Goal: Contribute content: Contribute content

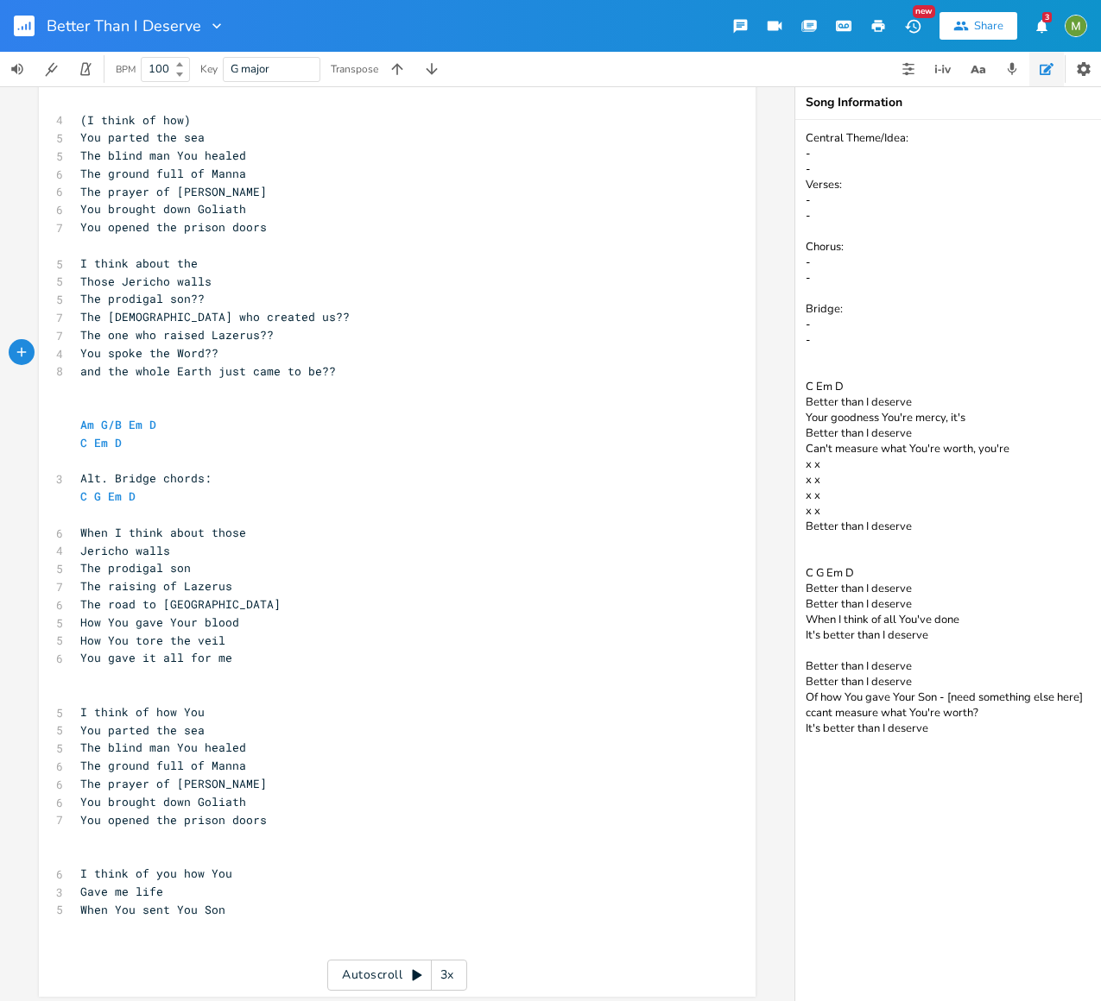
scroll to position [747, 0]
click at [247, 310] on pre "The [DEMOGRAPHIC_DATA] who created us??" at bounding box center [388, 318] width 623 height 18
click at [223, 297] on pre "The prodigal son??" at bounding box center [388, 300] width 623 height 18
click at [249, 608] on pre "The road to [GEOGRAPHIC_DATA]" at bounding box center [388, 606] width 623 height 18
type textarea "/The [DEMOGRAPHIC_DATA] who"
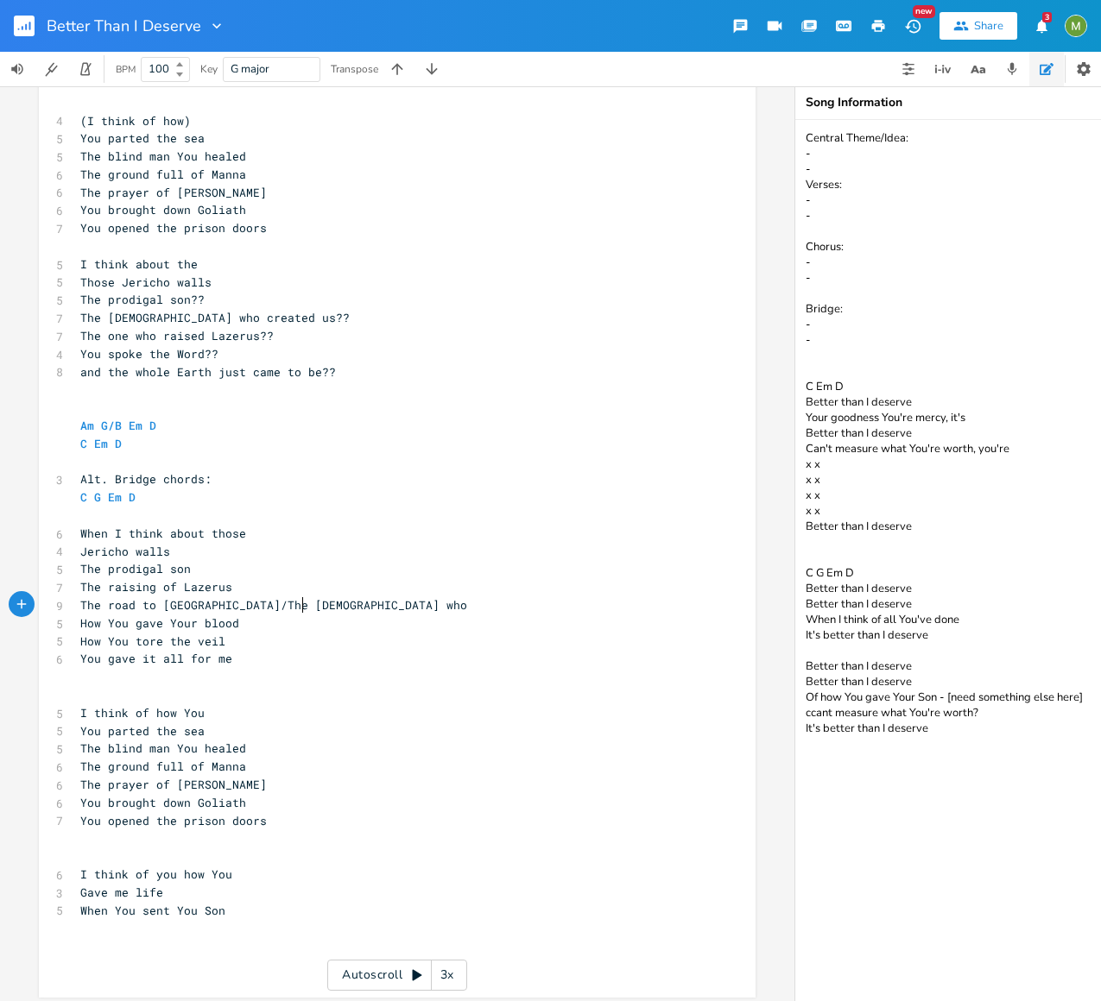
scroll to position [0, 75]
type textarea "[DEMOGRAPHIC_DATA] who cam"
type textarea "e after us"
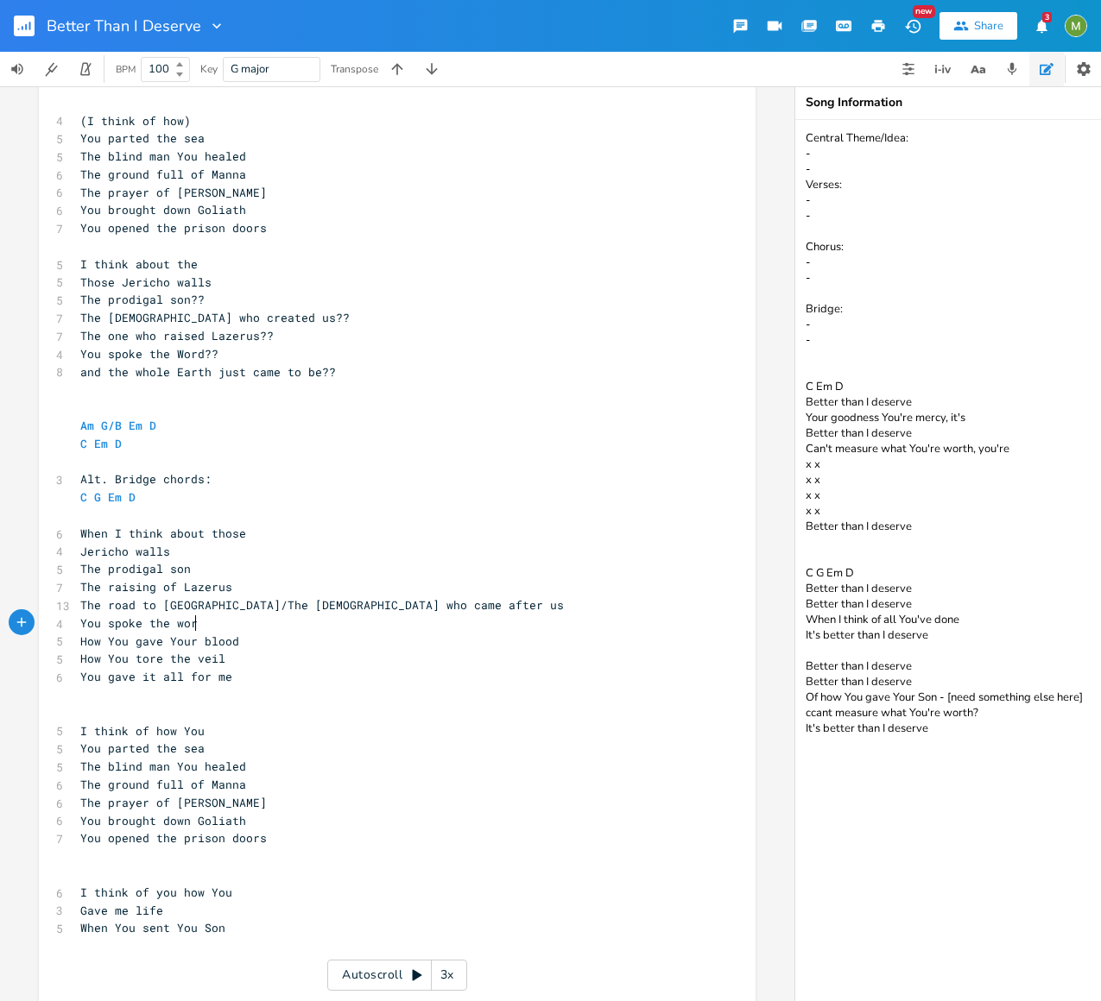
type textarea "You spoke the word"
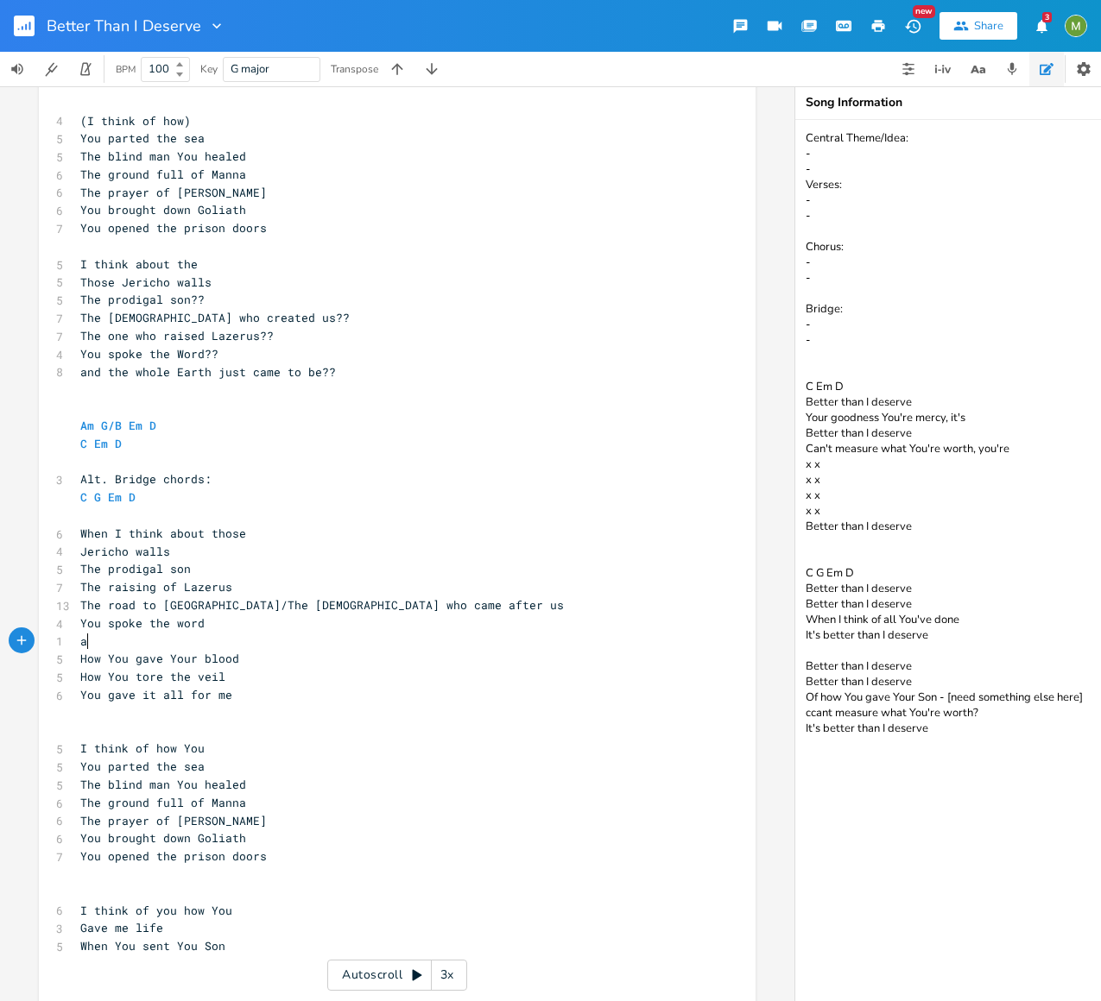
type textarea "an"
type textarea "And the whole earth"
drag, startPoint x: 300, startPoint y: 609, endPoint x: 367, endPoint y: 608, distance: 67.4
click at [367, 608] on span "The road to [GEOGRAPHIC_DATA]/The [DEMOGRAPHIC_DATA] who came after us" at bounding box center [321, 605] width 483 height 16
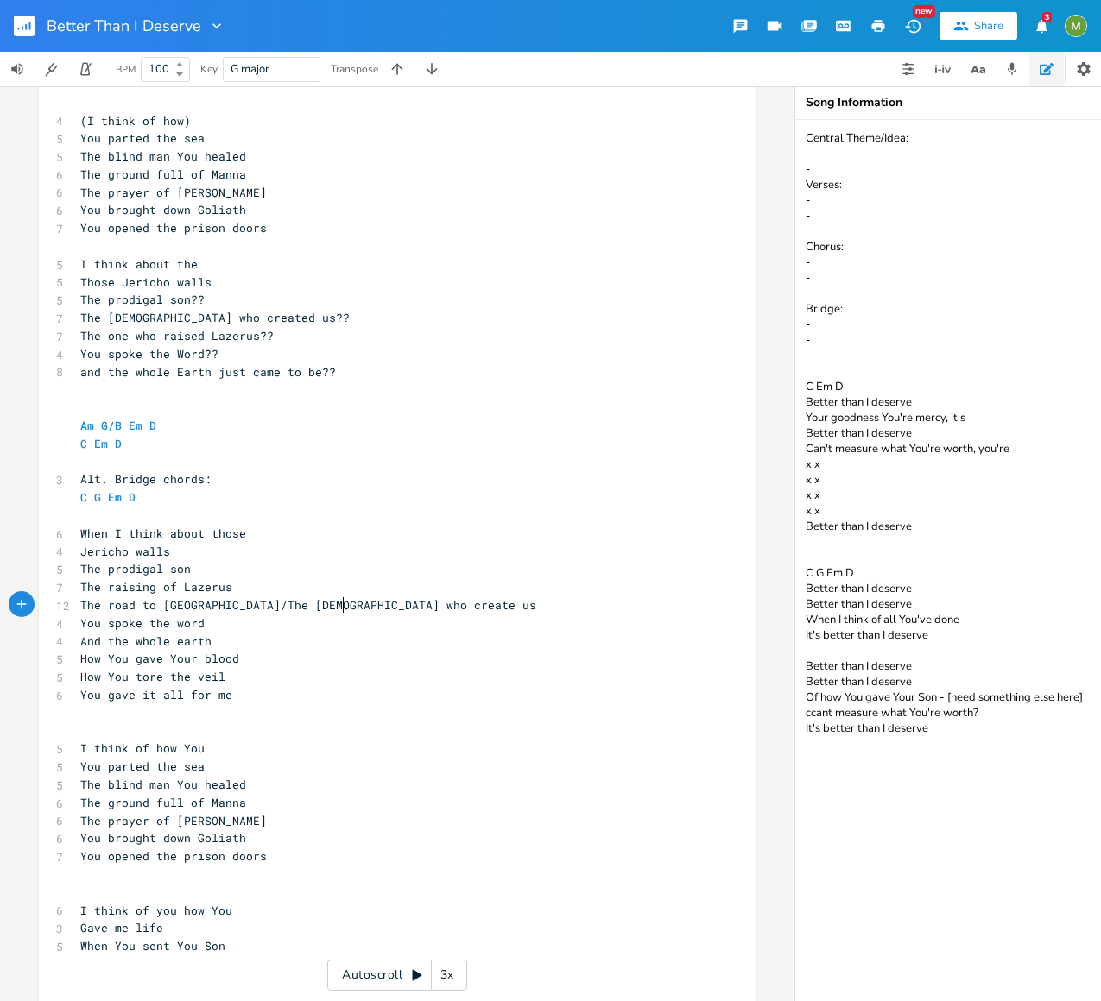
type textarea "created"
click at [271, 636] on pre "And the whole earth" at bounding box center [388, 642] width 623 height 18
type textarea "just came to be"
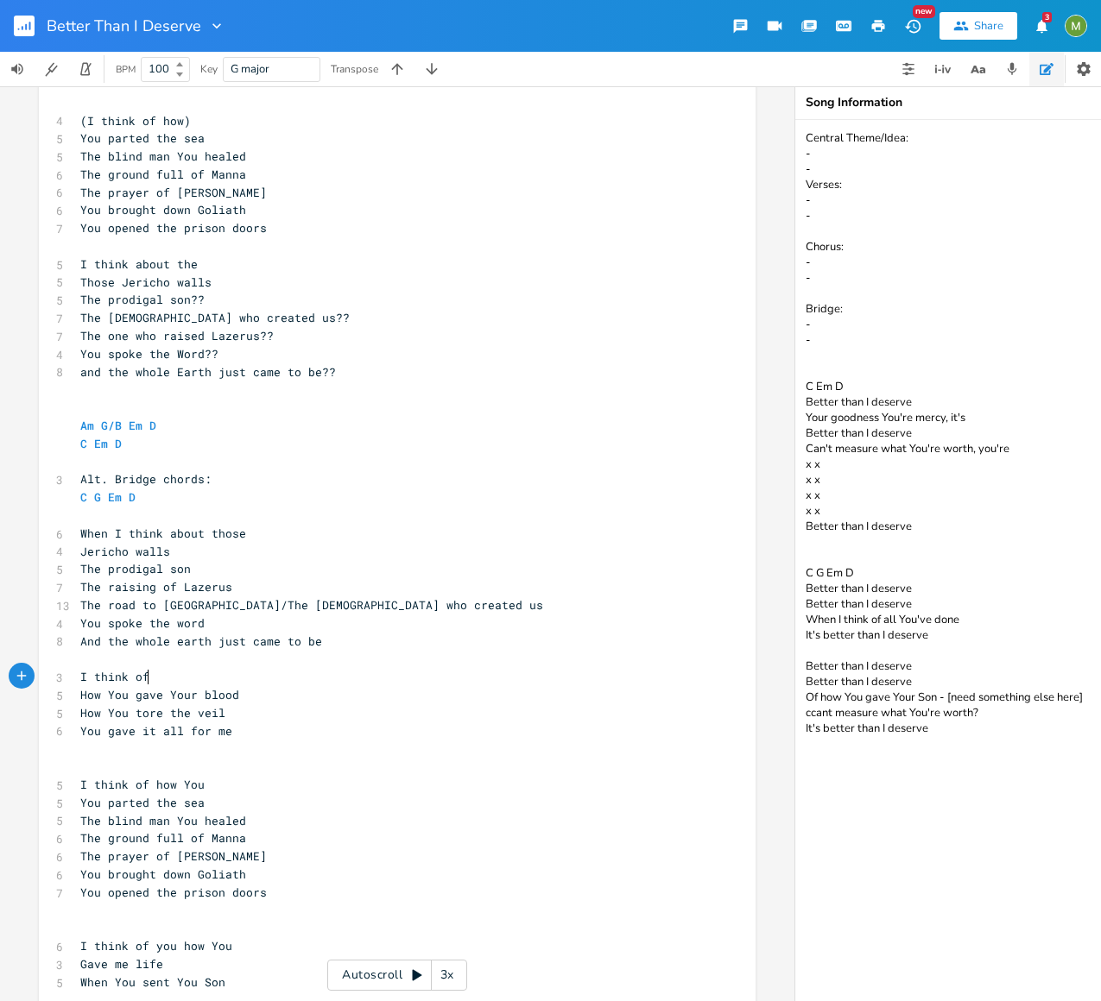
type textarea "I think of h"
type textarea "how you"
type textarea "You"
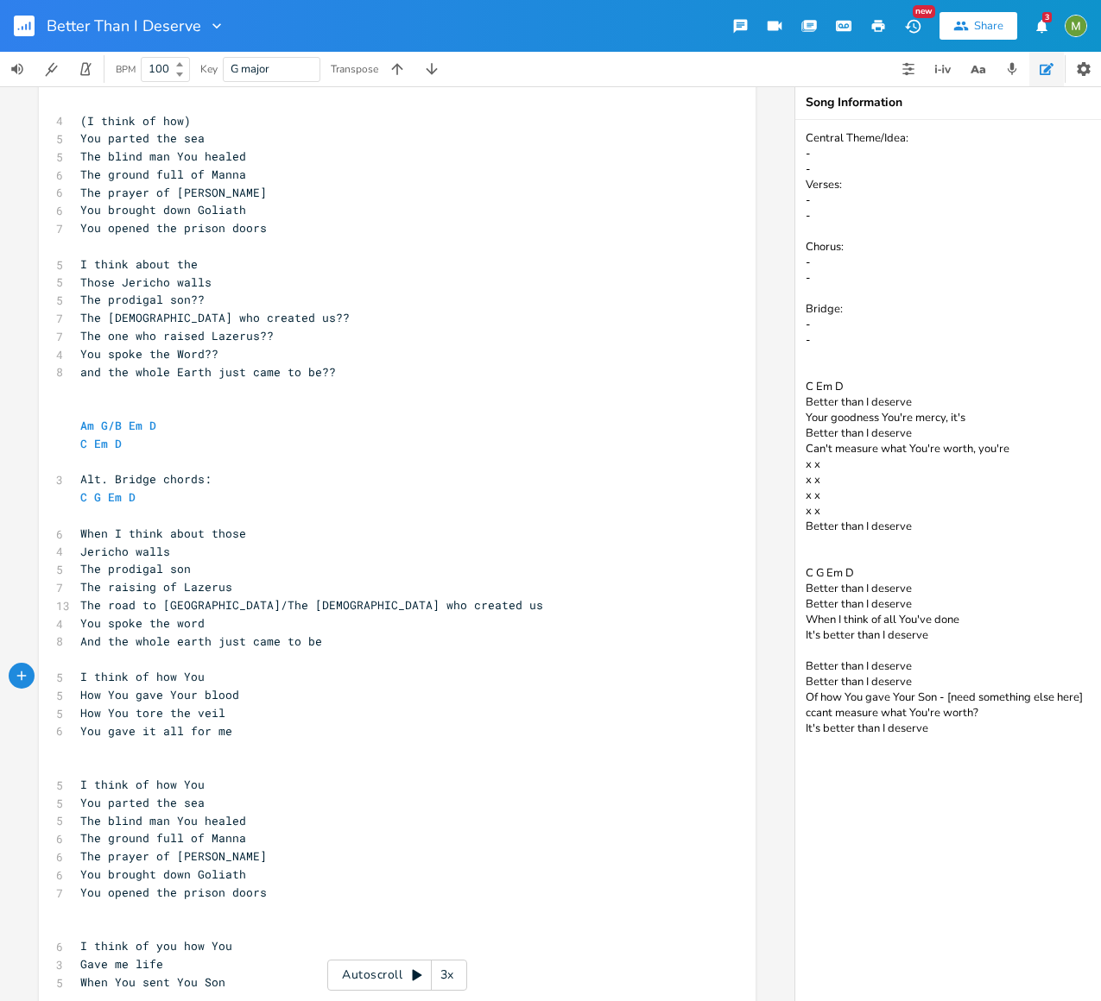
scroll to position [0, 3]
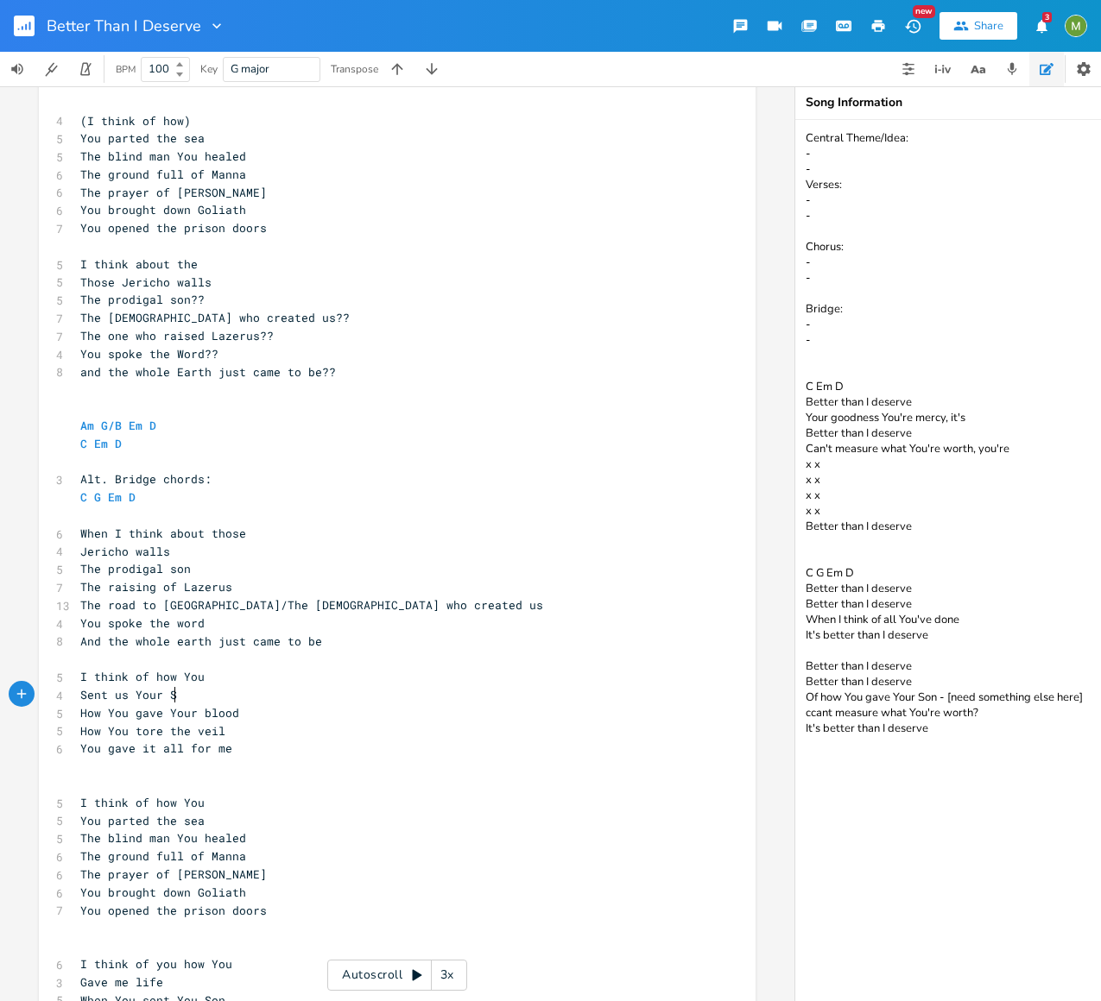
type textarea "Sent us Your Son"
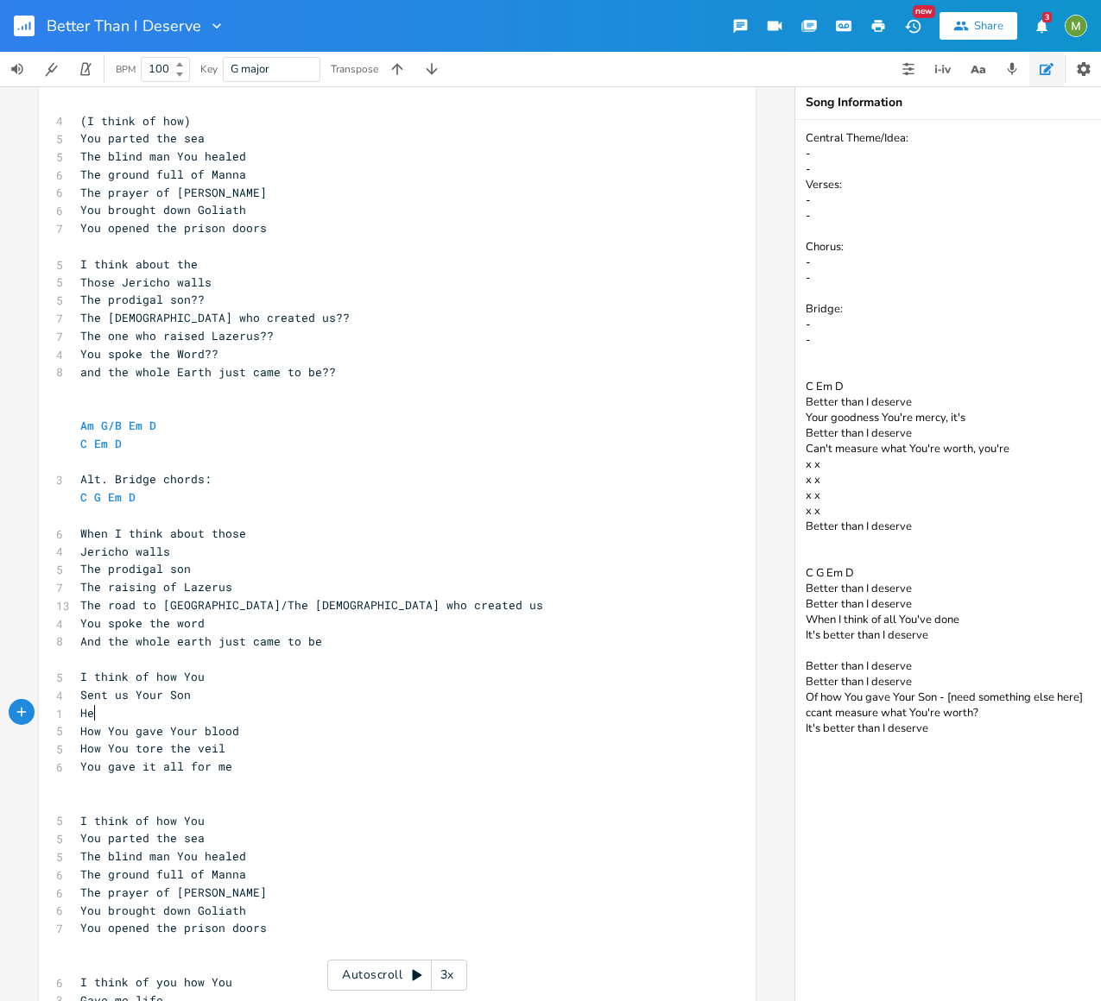
type textarea "He"
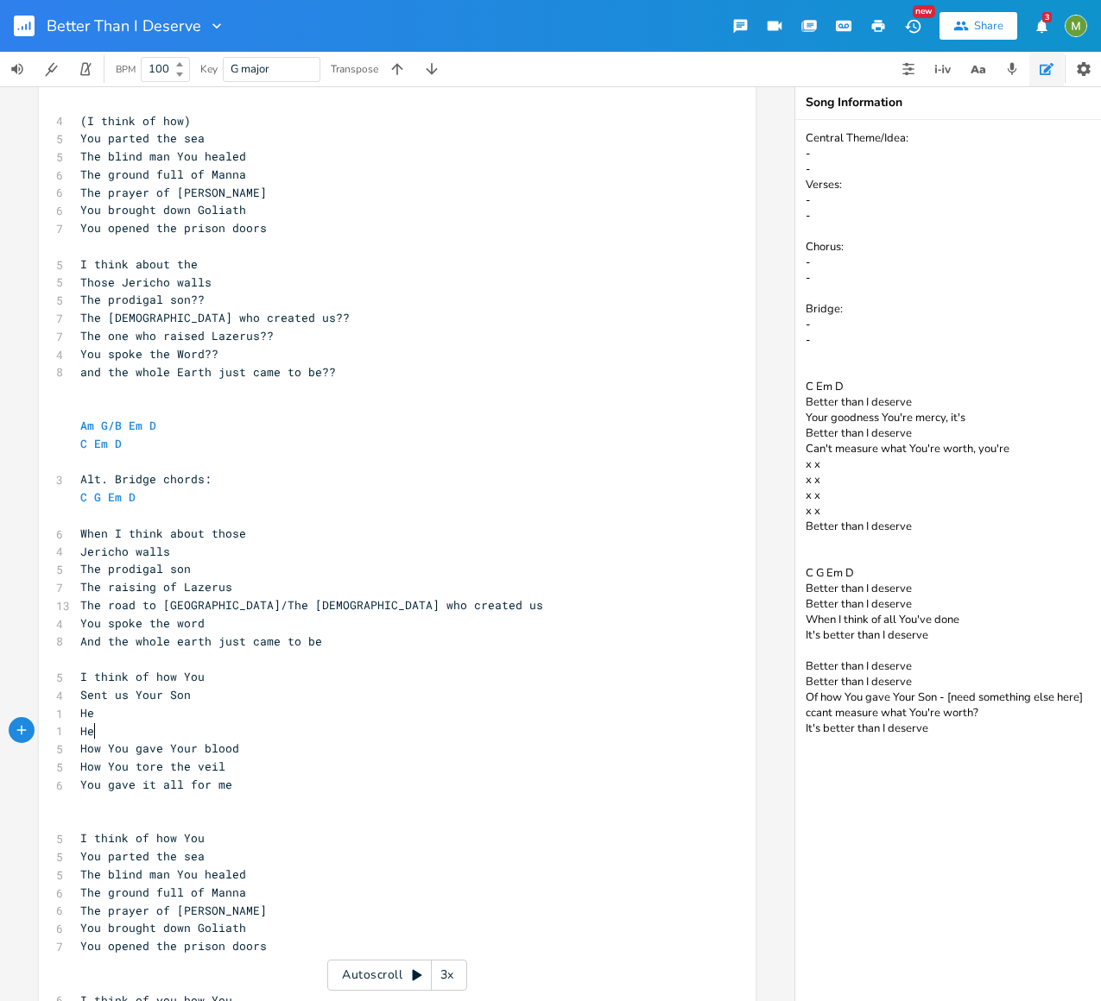
type textarea "He"
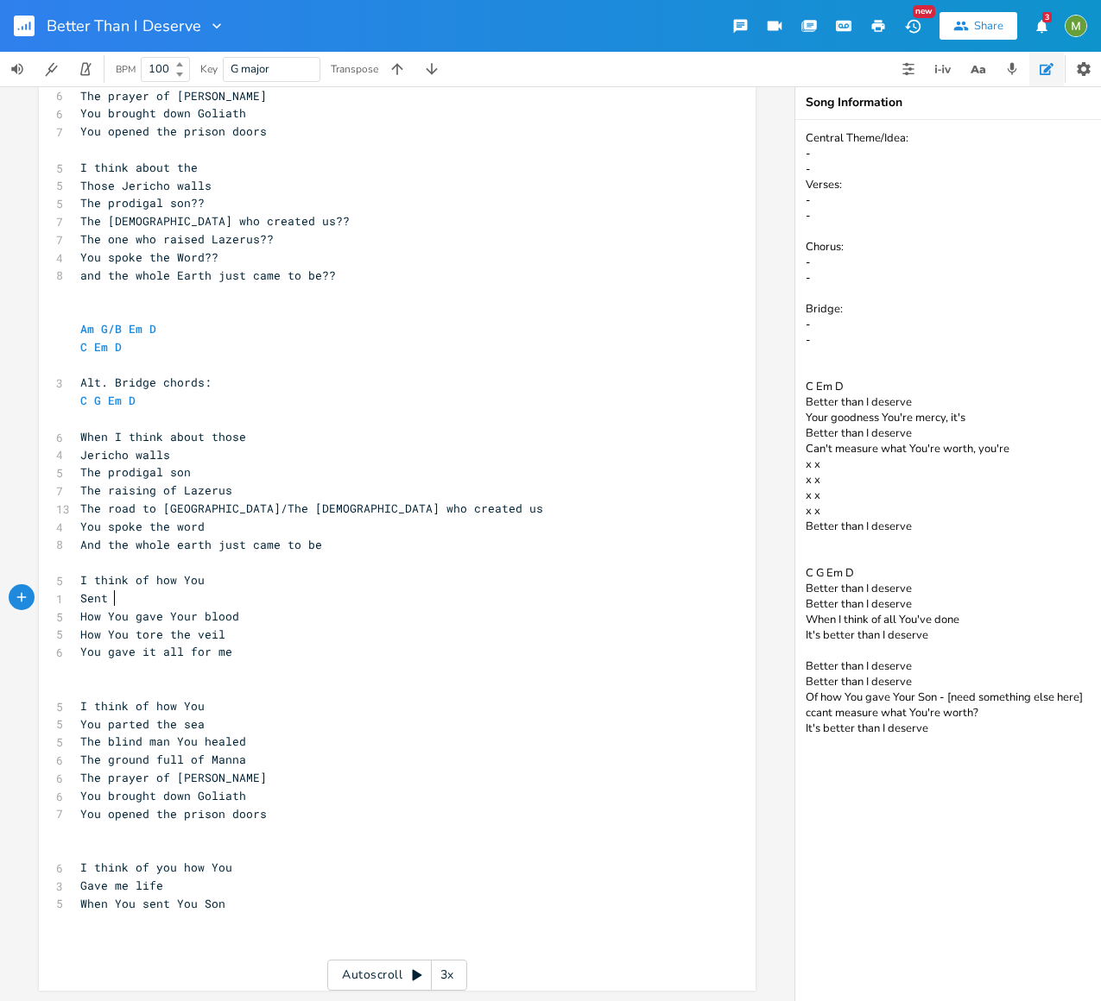
scroll to position [0, 26]
type textarea "Sent us Your Son"
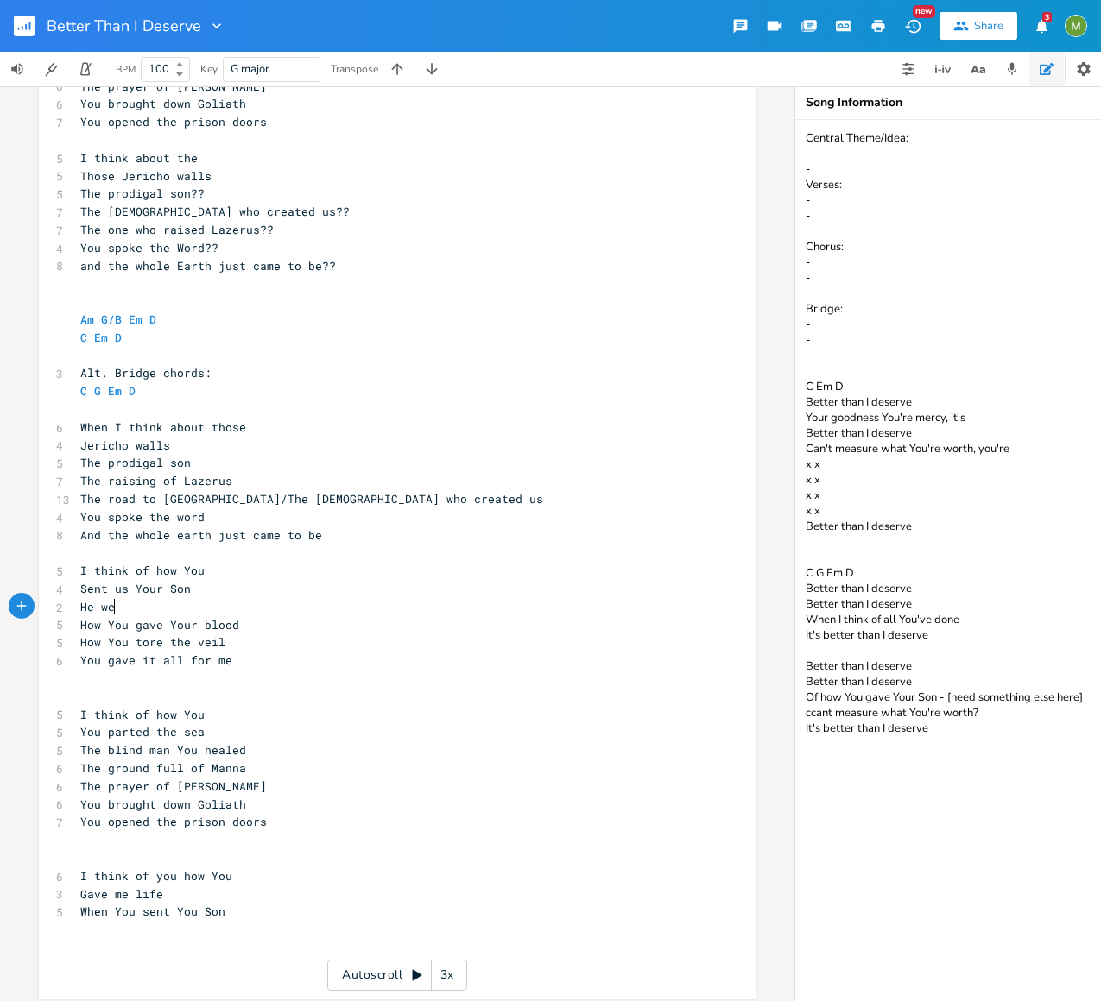
type textarea "He went"
type textarea "climbed on the"
type textarea "at"
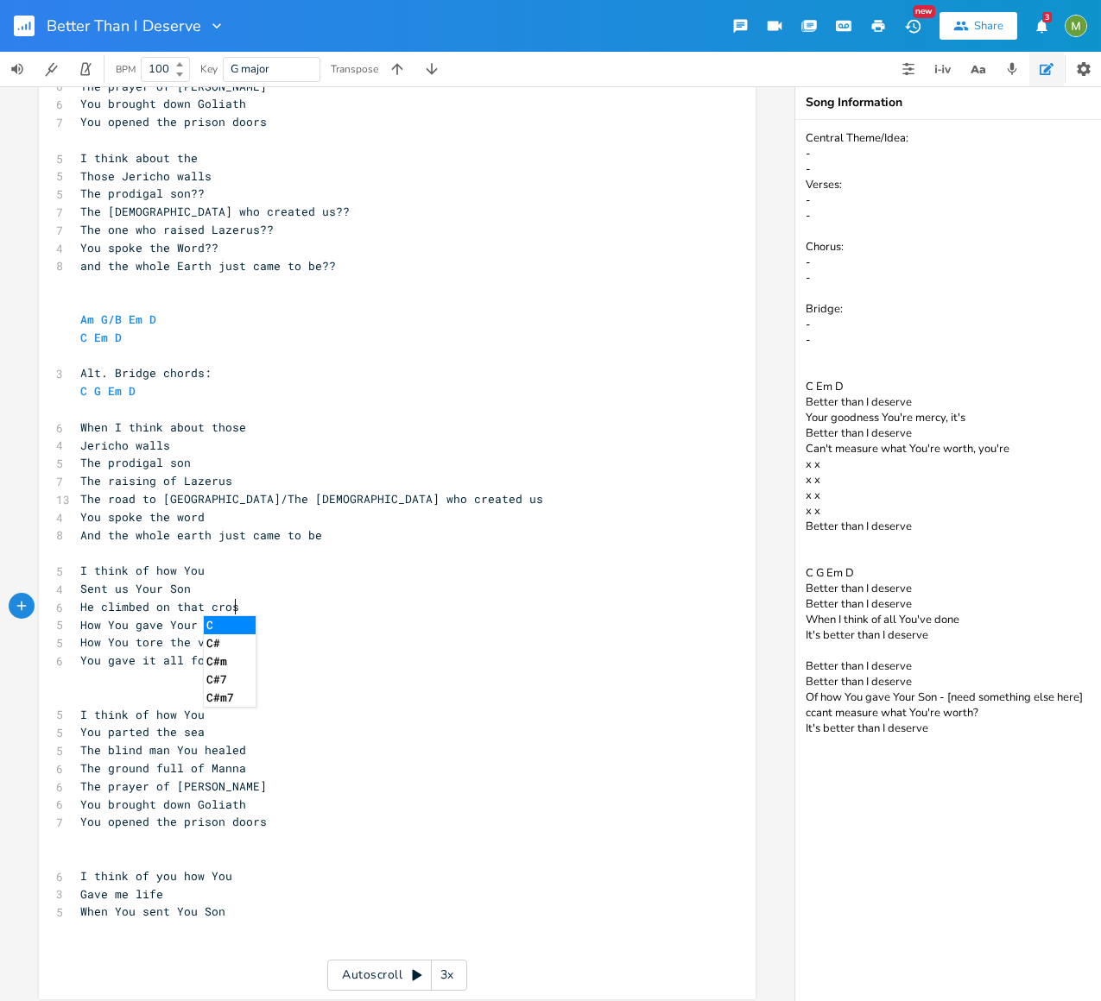
type textarea "hat cross"
click at [238, 629] on pre "How You gave Your blood" at bounding box center [388, 625] width 623 height 18
click at [267, 610] on pre "He climbed on that cross" at bounding box center [388, 607] width 623 height 18
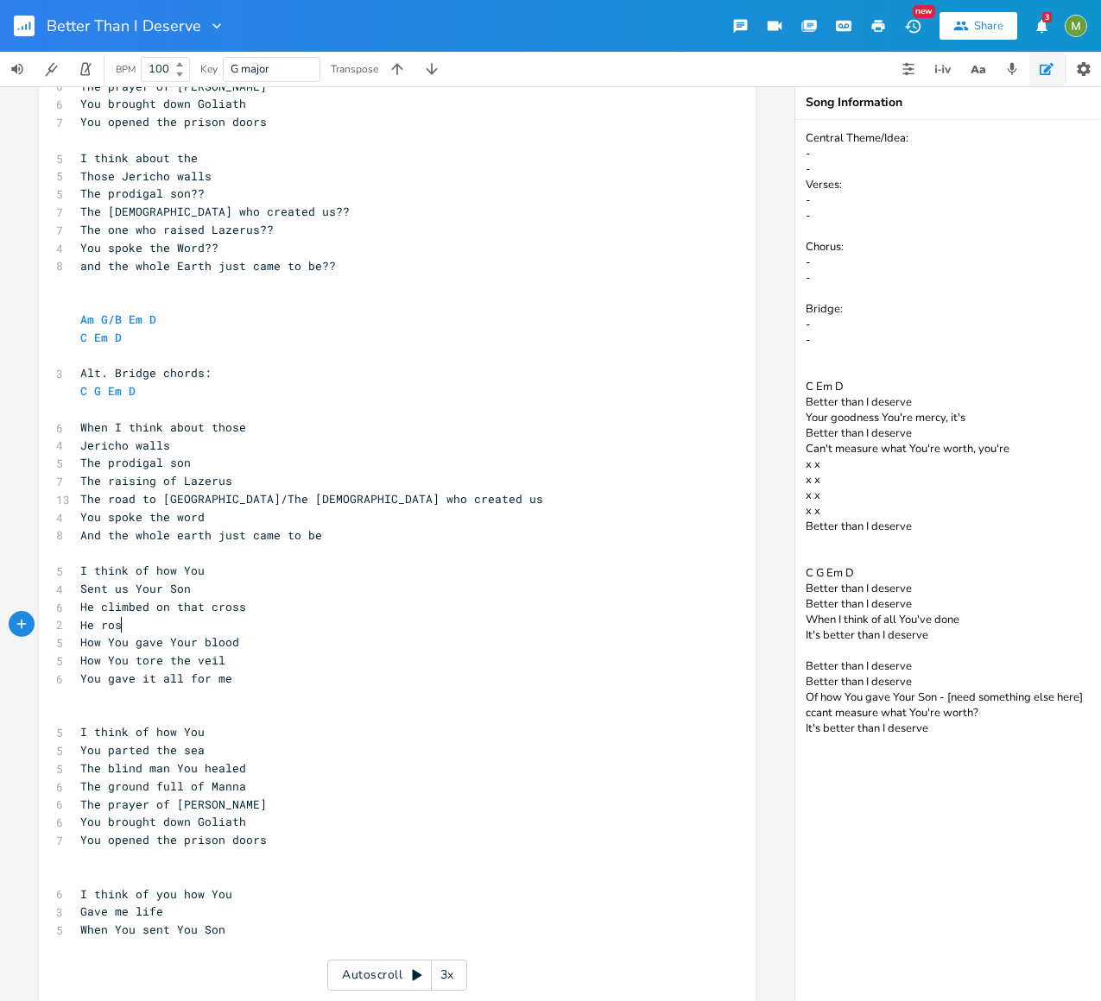
scroll to position [0, 39]
type textarea "He rose"
click at [264, 677] on pre "You gave it all for me" at bounding box center [388, 679] width 623 height 18
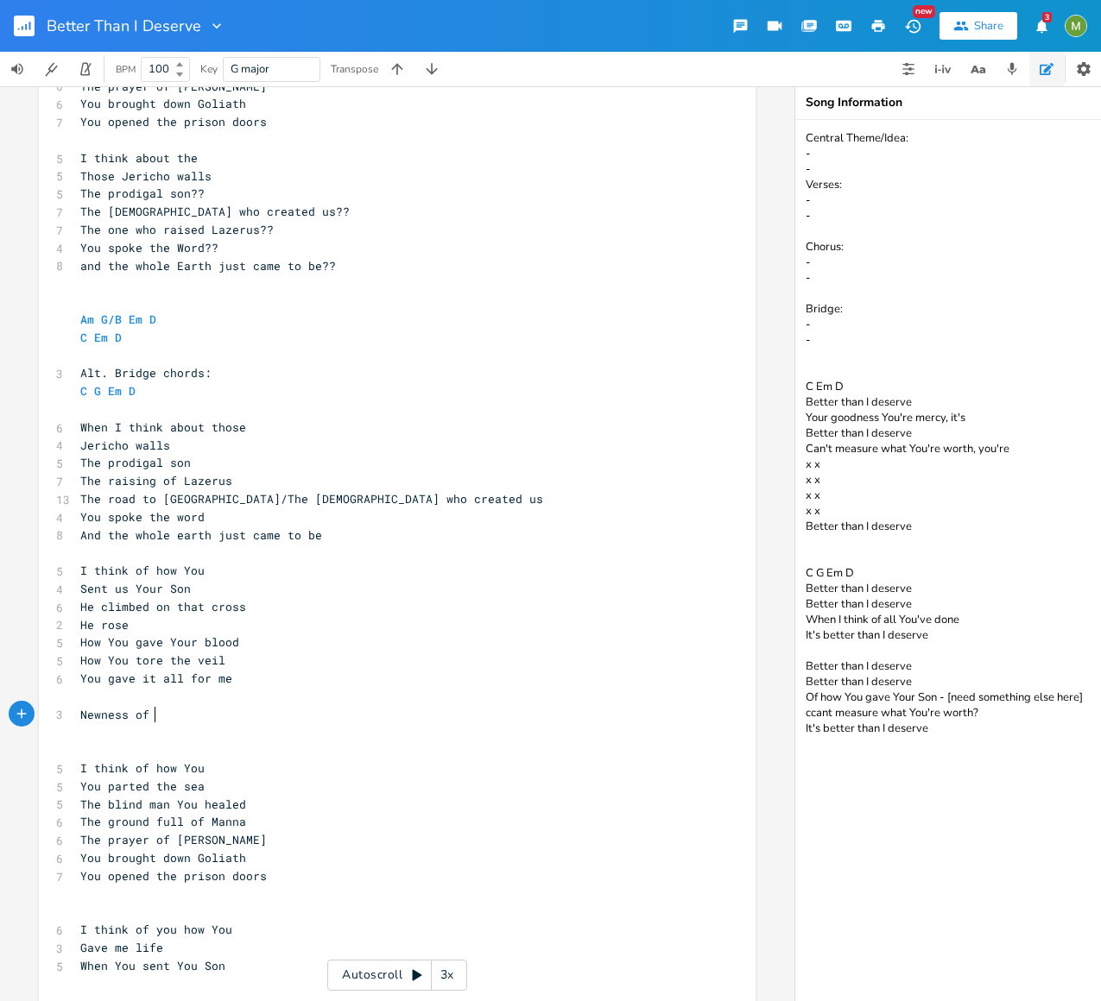
type textarea "Newness of life"
click at [325, 532] on pre "And the whole earth just came to be" at bounding box center [388, 536] width 623 height 18
click at [141, 623] on pre "He rose" at bounding box center [388, 625] width 623 height 18
type textarea "He rose"
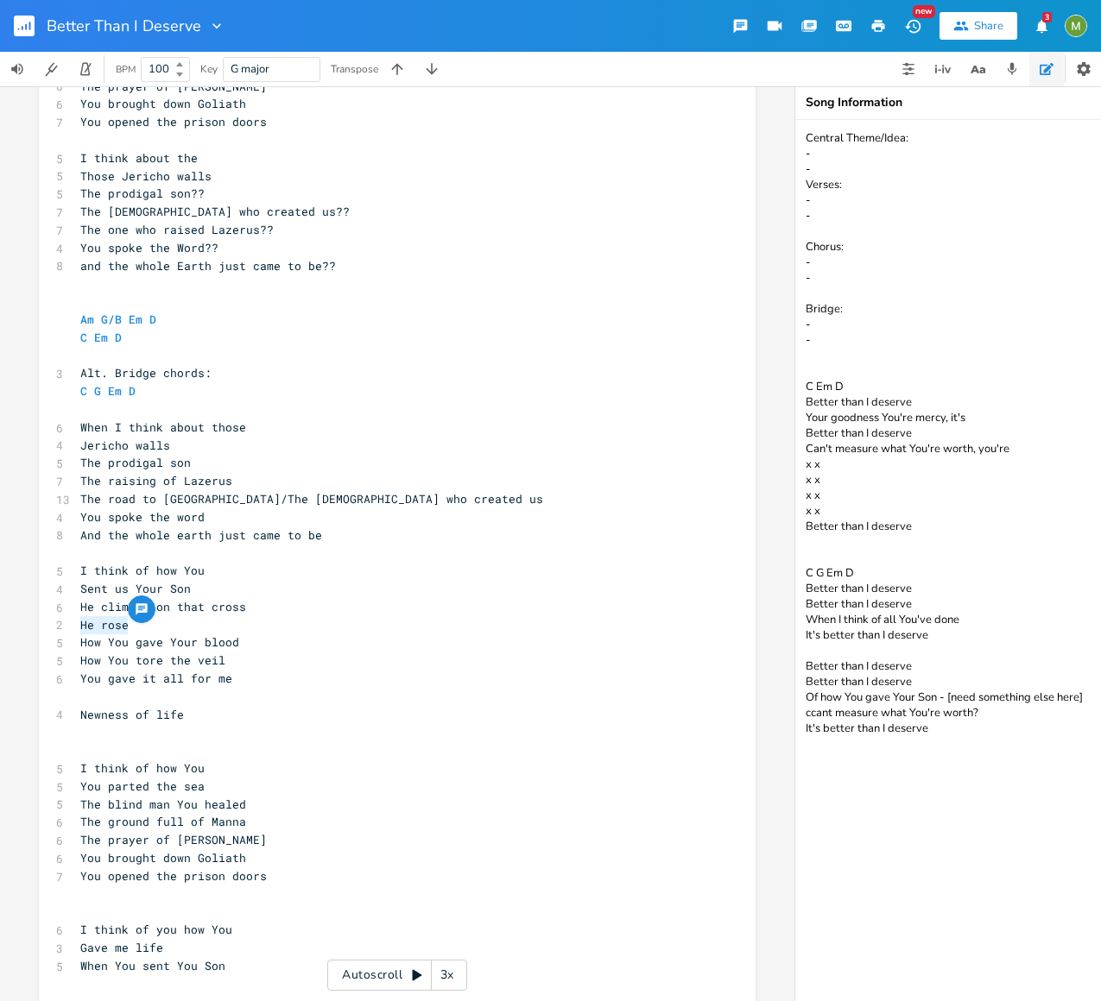
drag, startPoint x: 145, startPoint y: 621, endPoint x: 77, endPoint y: 629, distance: 68.7
click at [77, 629] on pre "He rose" at bounding box center [388, 625] width 623 height 18
click at [252, 665] on pre "How You tore the veil" at bounding box center [388, 661] width 623 height 18
click at [243, 684] on pre "You gave it all for me" at bounding box center [388, 679] width 623 height 18
click at [123, 629] on pre "He rose" at bounding box center [388, 625] width 623 height 18
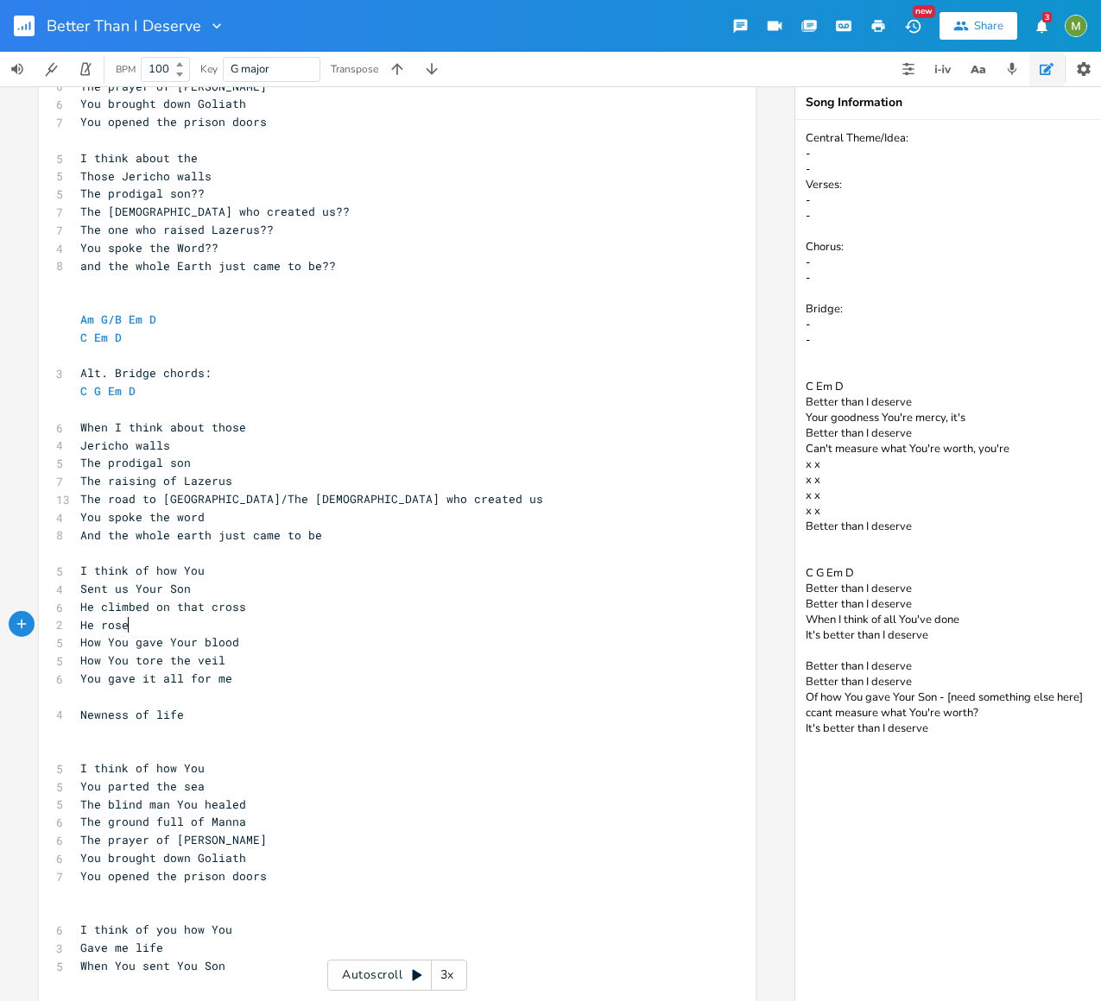
type textarea "e rose"
drag, startPoint x: 186, startPoint y: 626, endPoint x: 79, endPoint y: 630, distance: 107.1
click at [79, 630] on pre "He rose" at bounding box center [388, 625] width 623 height 18
type textarea "He rose"
drag, startPoint x: 76, startPoint y: 624, endPoint x: 139, endPoint y: 626, distance: 63.0
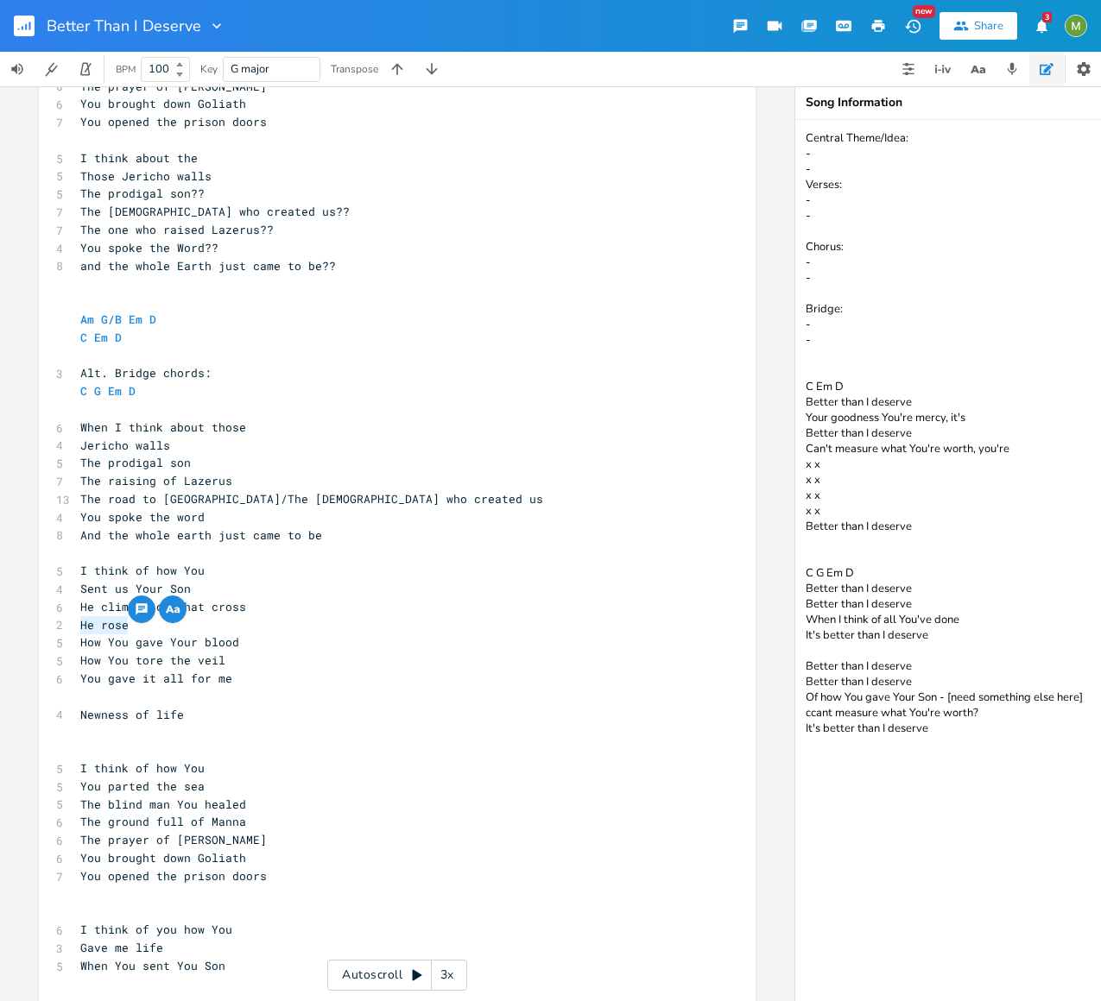
click at [139, 626] on pre "He rose" at bounding box center [388, 625] width 623 height 18
click at [297, 628] on pre "He rose" at bounding box center [388, 625] width 623 height 18
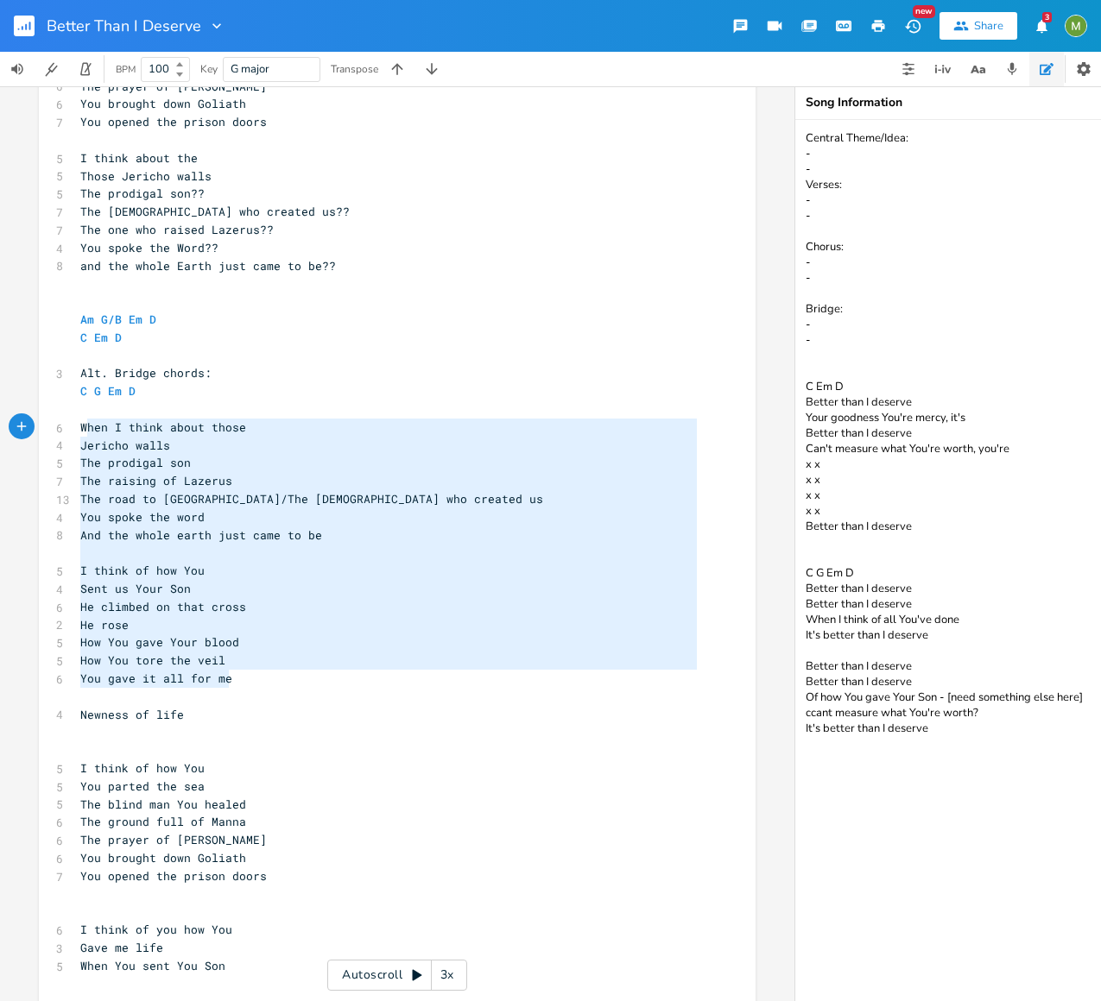
type textarea "When I think about those Jericho walls The prodigal son The raising of Lazerus …"
drag, startPoint x: 256, startPoint y: 678, endPoint x: 78, endPoint y: 430, distance: 305.0
click at [77, 430] on div "[Verse 1] C G 7 Time after time You've come through D Em D 11 I've seen Your mi…" at bounding box center [388, 230] width 623 height 1598
click at [221, 501] on span "The road to [GEOGRAPHIC_DATA]/The [DEMOGRAPHIC_DATA] who created us" at bounding box center [311, 499] width 463 height 16
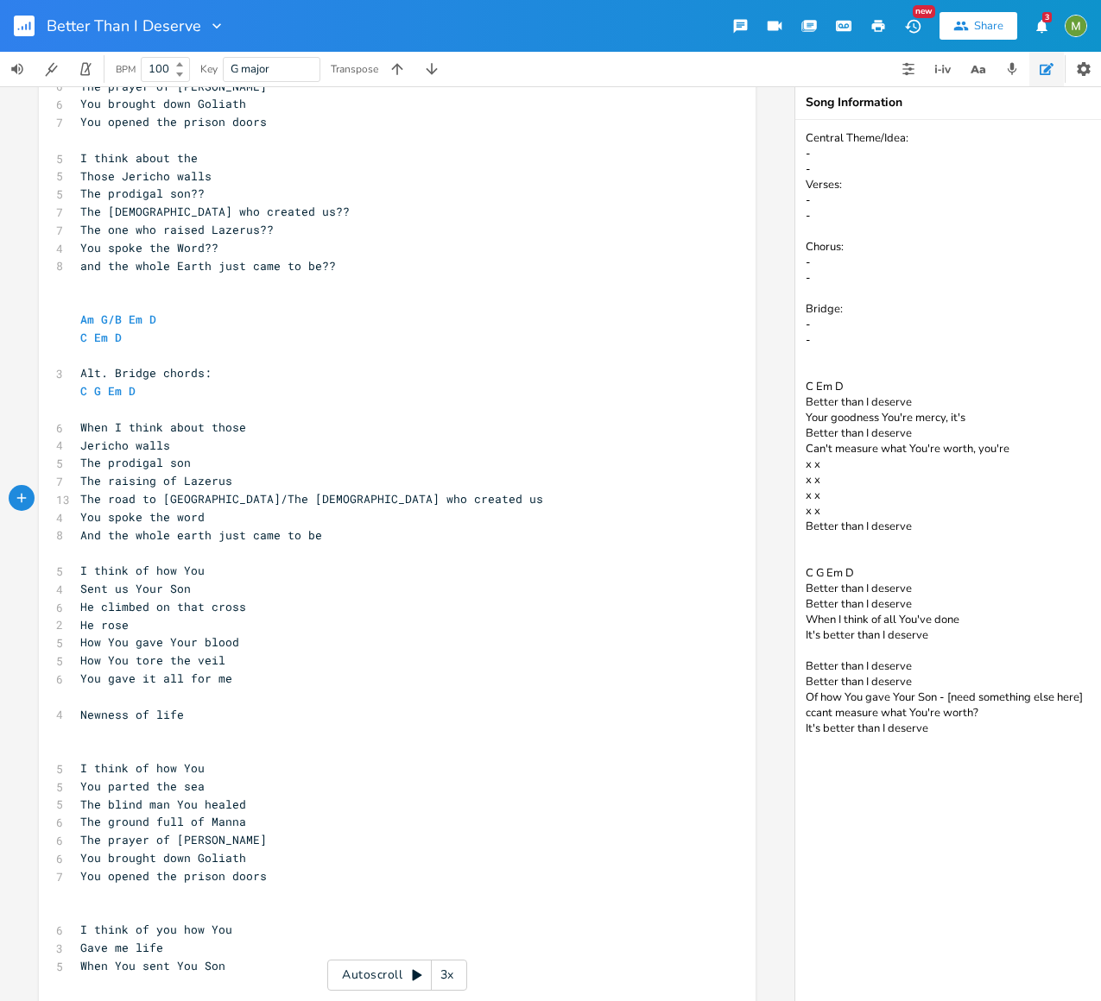
click at [224, 562] on pre "I think of how You" at bounding box center [388, 571] width 623 height 18
click at [248, 662] on pre "How You tore the veil" at bounding box center [388, 661] width 623 height 18
click at [213, 624] on pre "He rose" at bounding box center [388, 625] width 623 height 18
type textarea "He rose"
drag, startPoint x: 134, startPoint y: 625, endPoint x: 61, endPoint y: 629, distance: 72.6
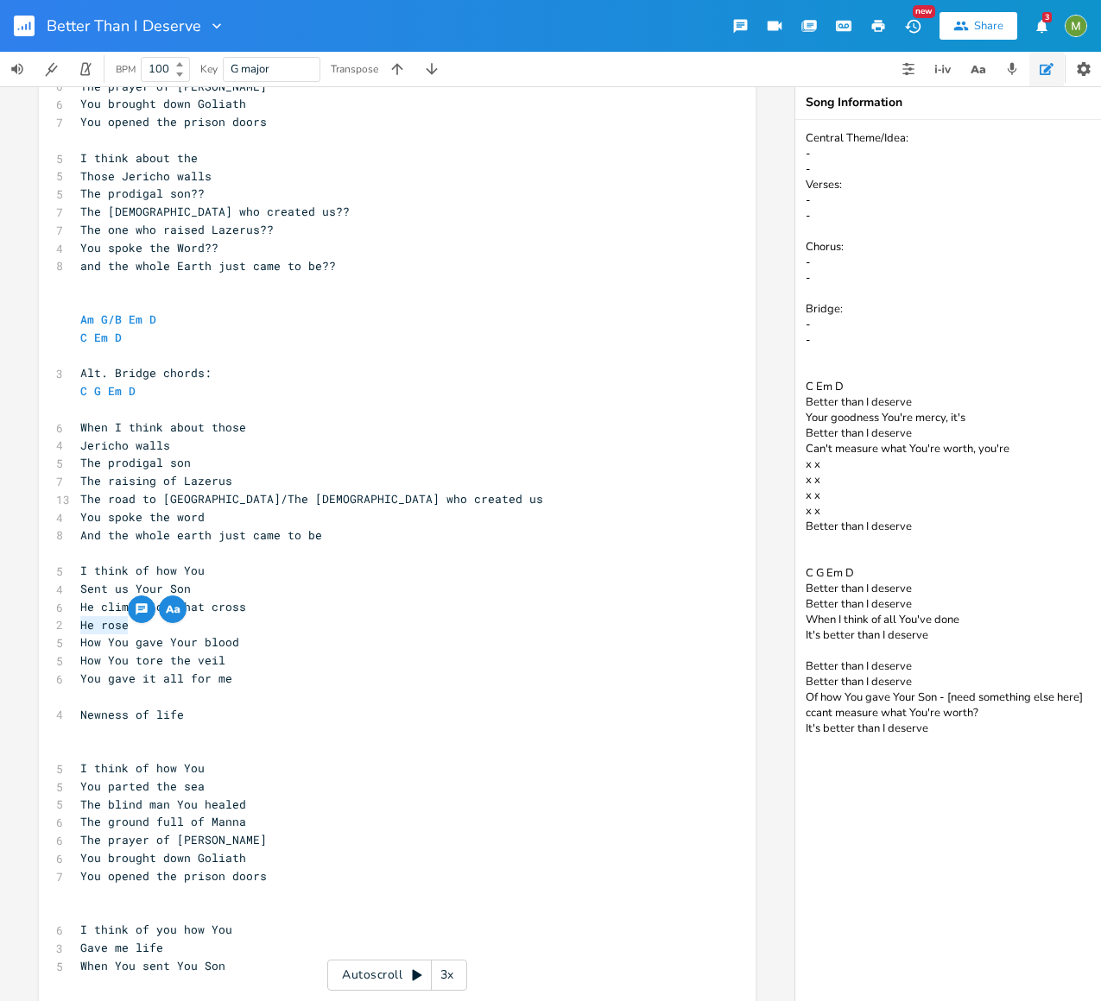
click at [61, 629] on div "He rose x [Verse 1] C G 7 Time after time You've come through D Em D 11 I've se…" at bounding box center [397, 226] width 717 height 1653
click at [123, 628] on pre "He rose" at bounding box center [388, 625] width 623 height 18
type textarea "it all for me"
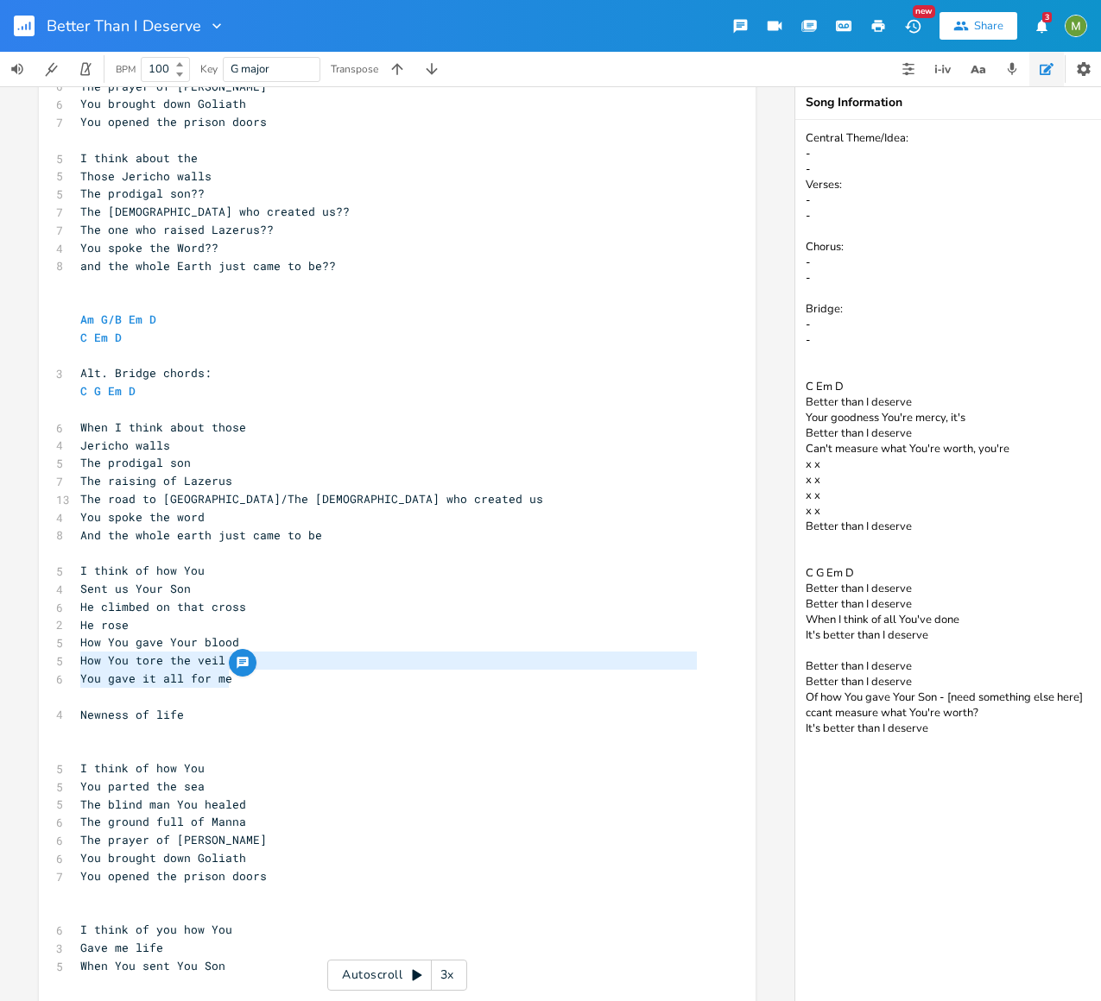
type textarea "You gave it all for me"
drag, startPoint x: 240, startPoint y: 682, endPoint x: 69, endPoint y: 676, distance: 171.0
click at [69, 676] on div "You gave it all for me x [Verse 1] C G 7 Time after time You've come through D …" at bounding box center [397, 226] width 717 height 1653
click at [85, 666] on span "How You tore the veil" at bounding box center [152, 661] width 145 height 16
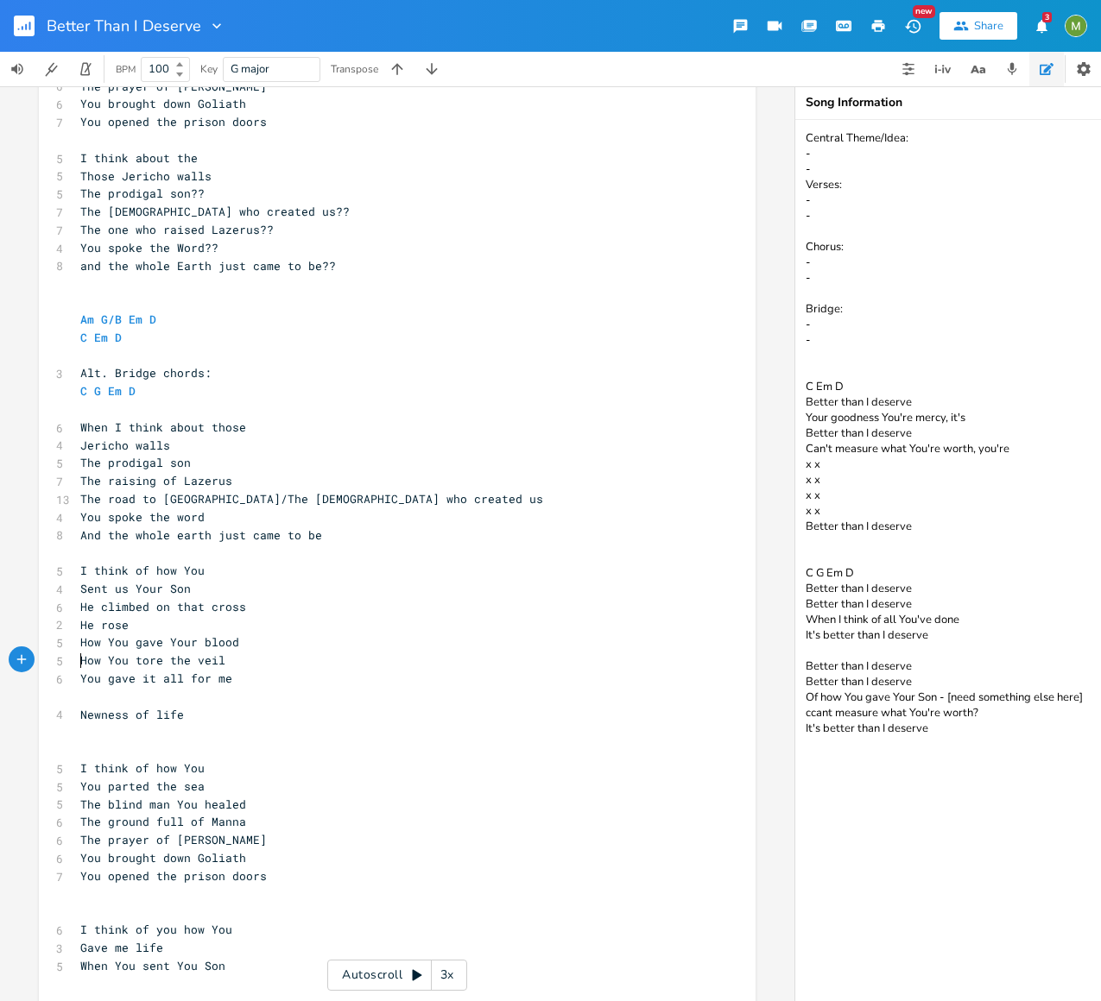
click at [80, 659] on span "How You tore the veil" at bounding box center [152, 661] width 145 height 16
click at [295, 666] on pre "How You tore the veil" at bounding box center [388, 661] width 623 height 18
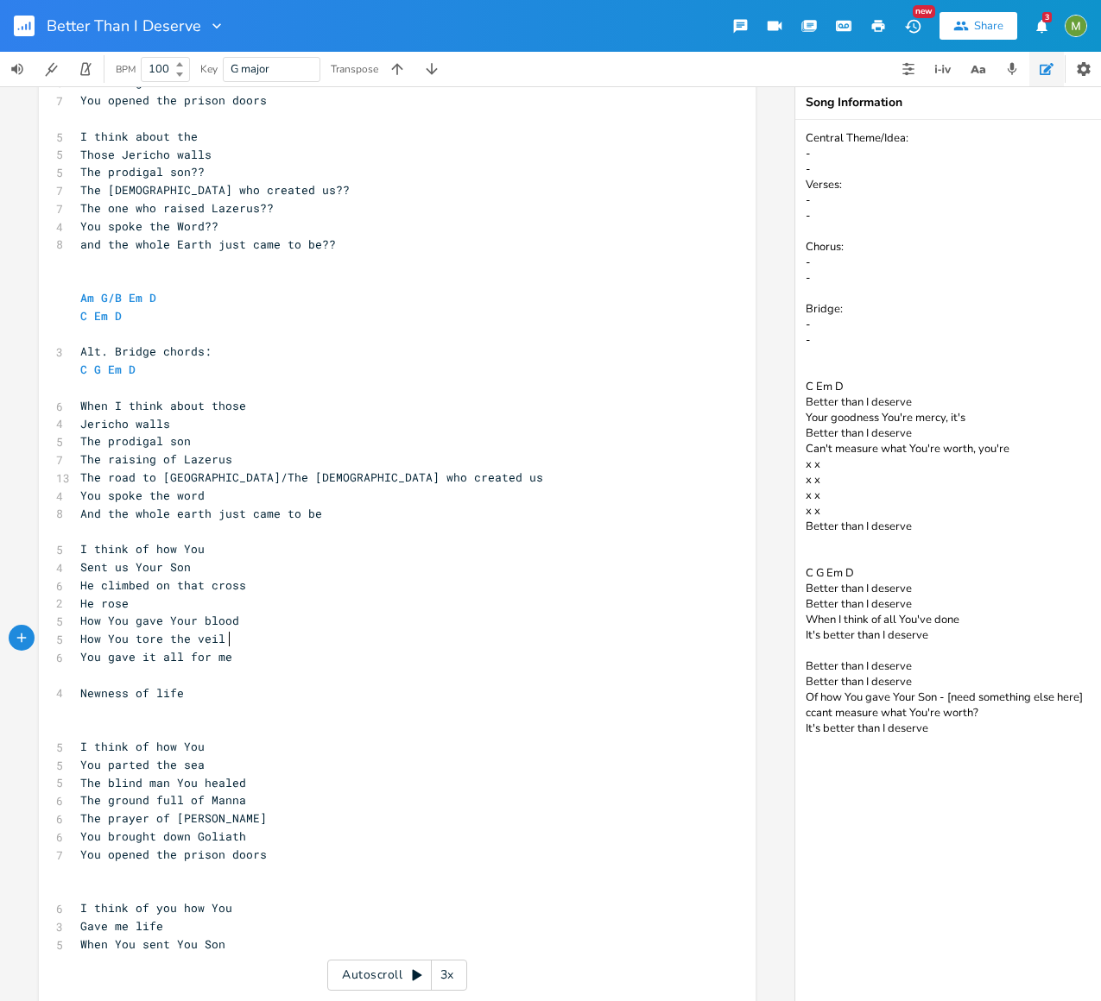
scroll to position [877, 0]
click at [173, 603] on pre "He rose" at bounding box center [388, 601] width 623 height 18
click at [243, 585] on pre "He climbed on that cross" at bounding box center [388, 583] width 623 height 18
click at [212, 602] on pre "He rose" at bounding box center [388, 601] width 623 height 18
type textarea "He rose"
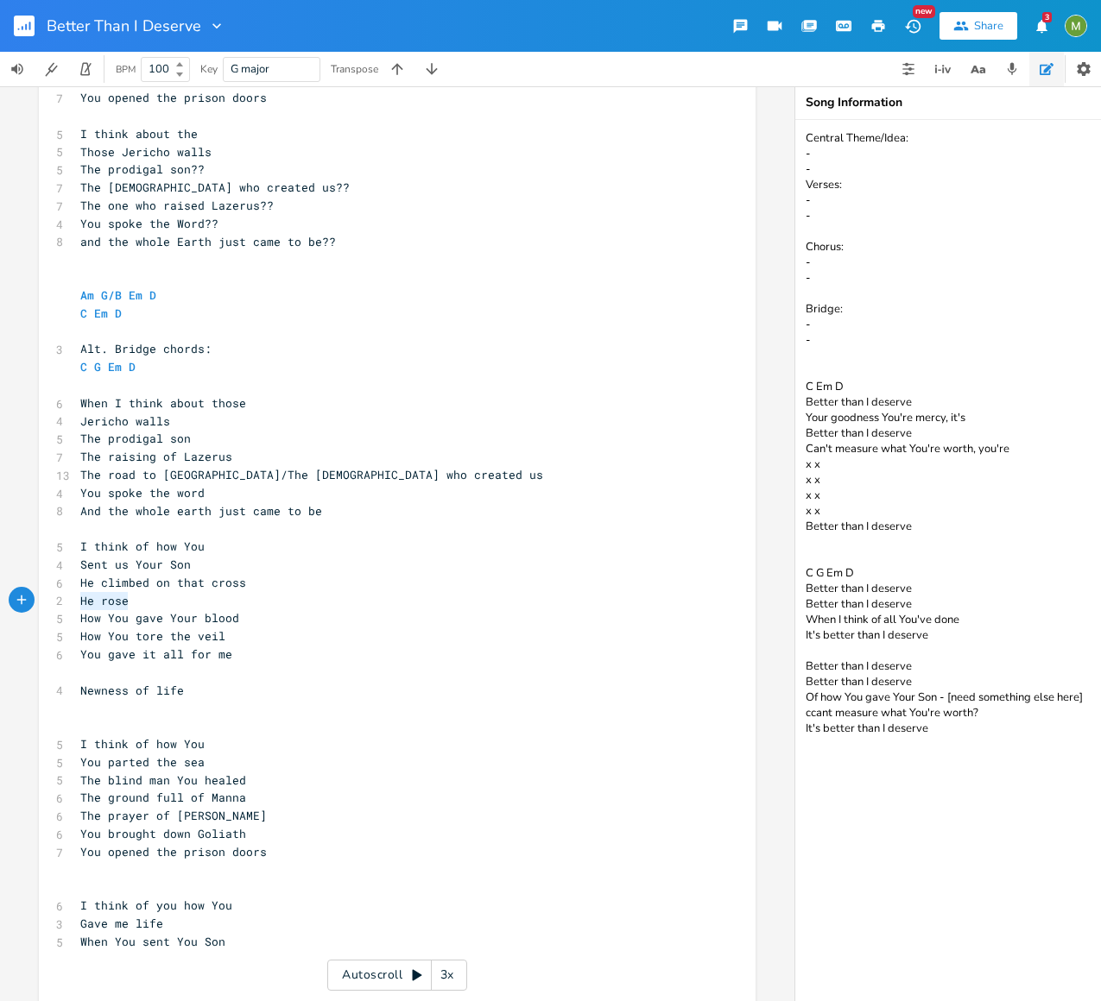
drag, startPoint x: 248, startPoint y: 603, endPoint x: 46, endPoint y: 601, distance: 202.0
click at [46, 601] on div "He rose x [Verse 1] C G 7 Time after time You've come through D Em D 11 I've se…" at bounding box center [397, 202] width 717 height 1653
click at [125, 603] on pre "He rose" at bounding box center [388, 601] width 623 height 18
click at [262, 622] on pre "How You gave Your blood" at bounding box center [388, 618] width 623 height 18
click at [242, 638] on pre "How You tore the veil" at bounding box center [388, 637] width 623 height 18
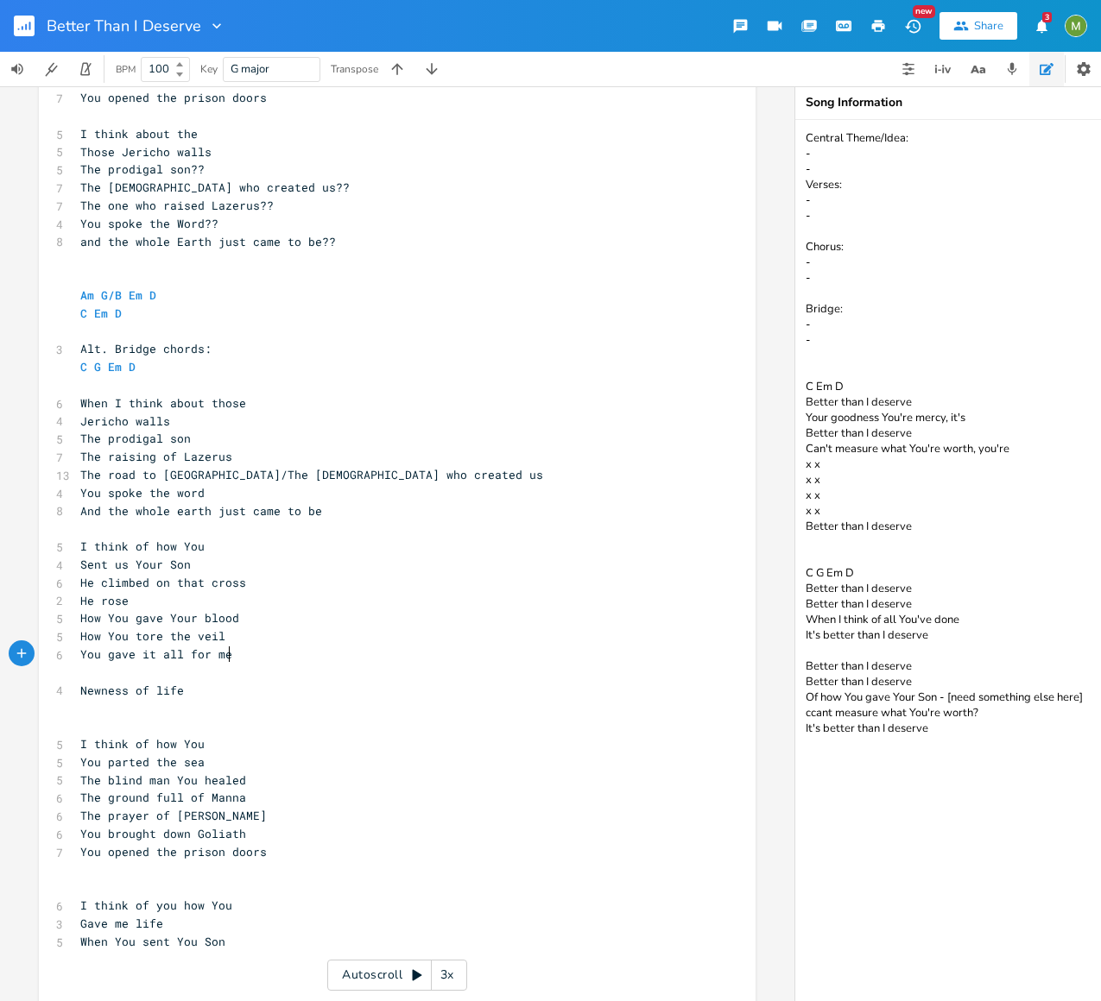
click at [238, 656] on pre "You gave it all for me" at bounding box center [388, 655] width 623 height 18
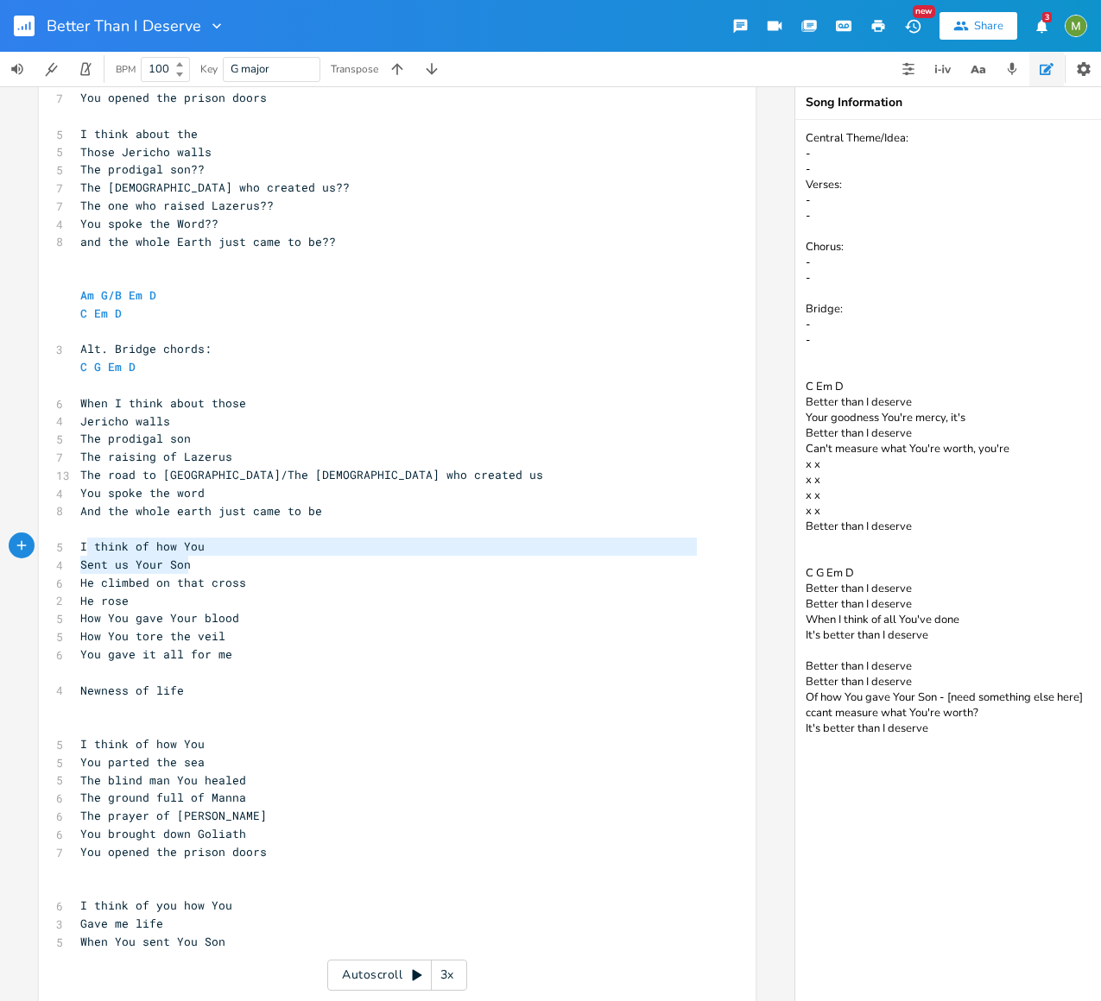
type textarea "ent us Your Son"
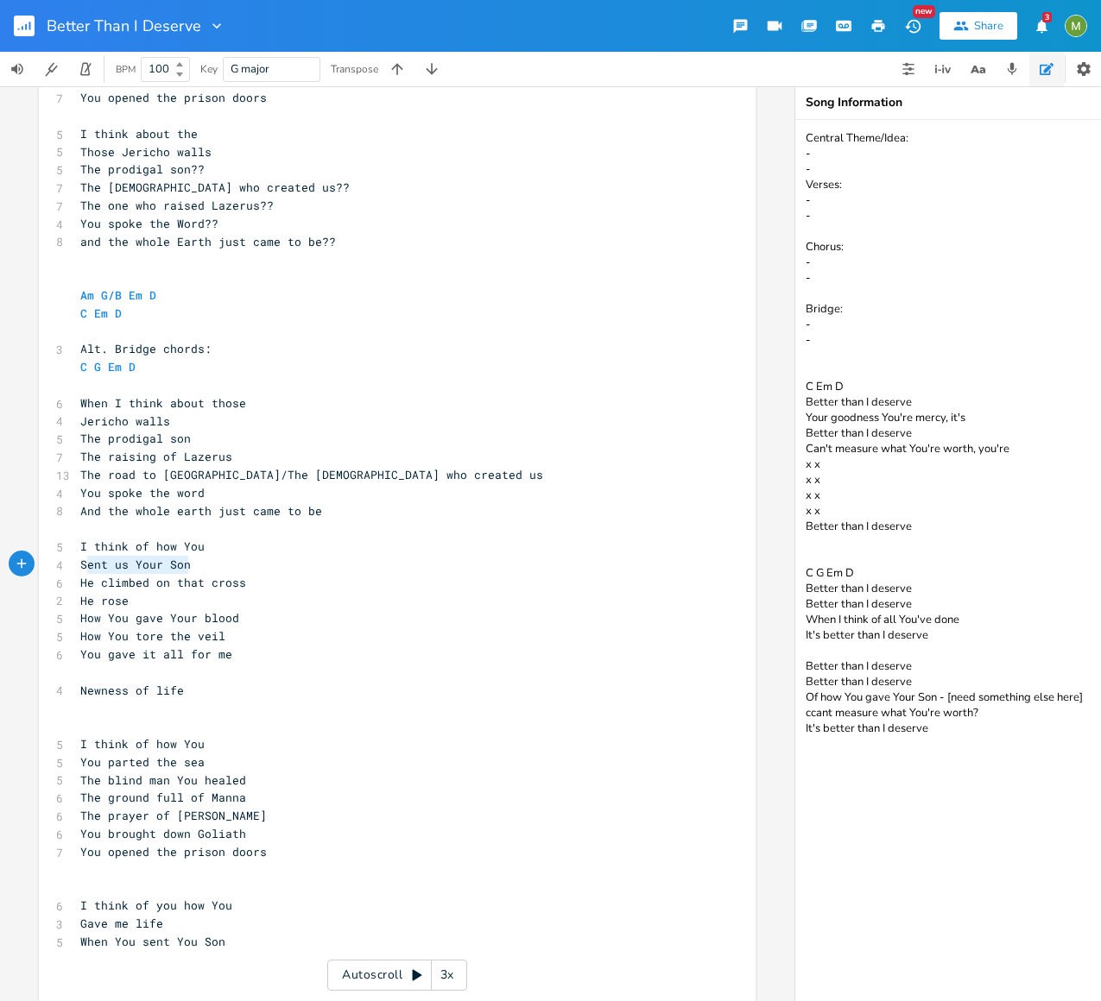
drag, startPoint x: 186, startPoint y: 565, endPoint x: 79, endPoint y: 562, distance: 106.2
click at [79, 562] on pre "Sent us Your Son" at bounding box center [388, 565] width 623 height 18
type textarea "He rose"
drag, startPoint x: 143, startPoint y: 596, endPoint x: 67, endPoint y: 606, distance: 76.7
click at [67, 606] on div "He rose x [Verse 1] C G 7 Time after time You've come through D Em D 11 I've se…" at bounding box center [397, 202] width 717 height 1653
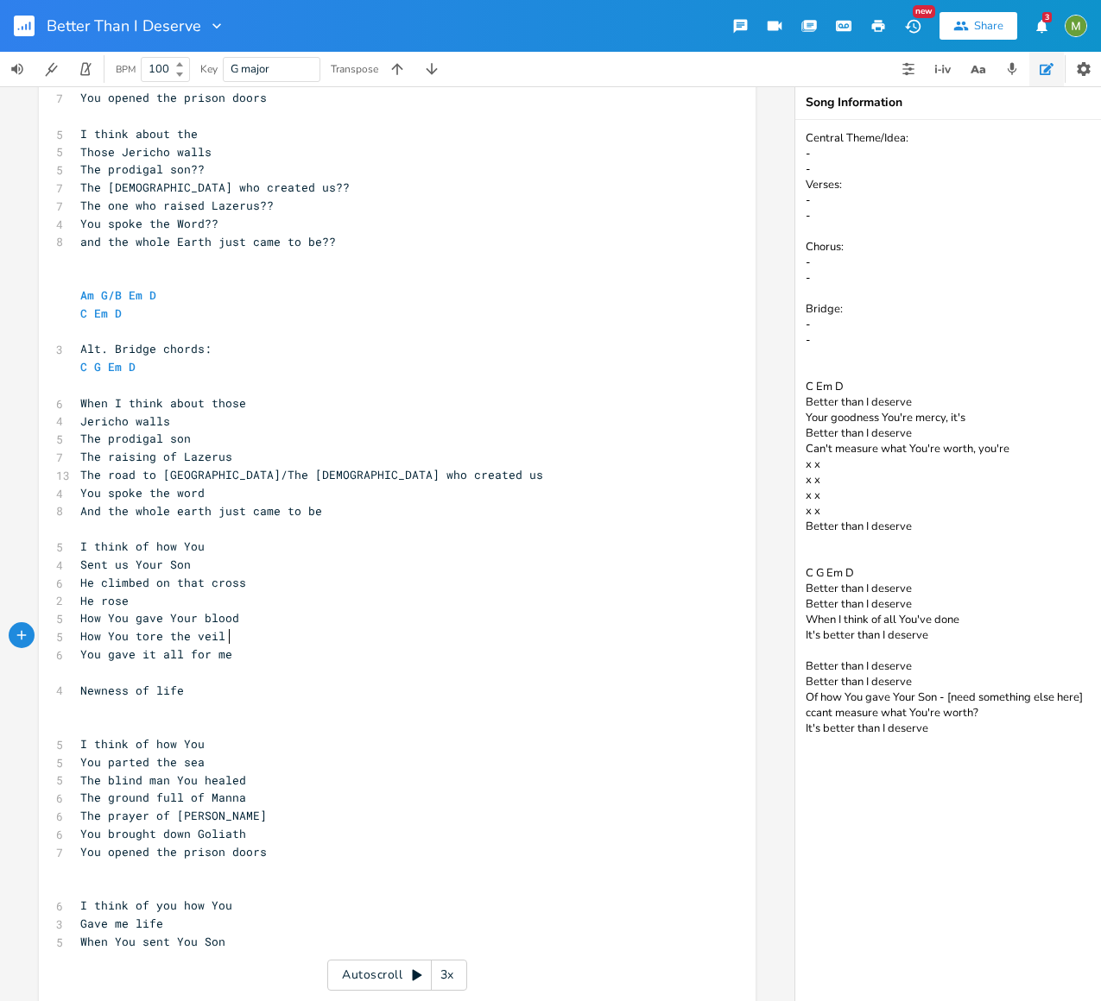
click at [260, 628] on pre "How You tore the veil" at bounding box center [388, 637] width 623 height 18
click at [238, 659] on pre "You gave it all for me" at bounding box center [388, 655] width 623 height 18
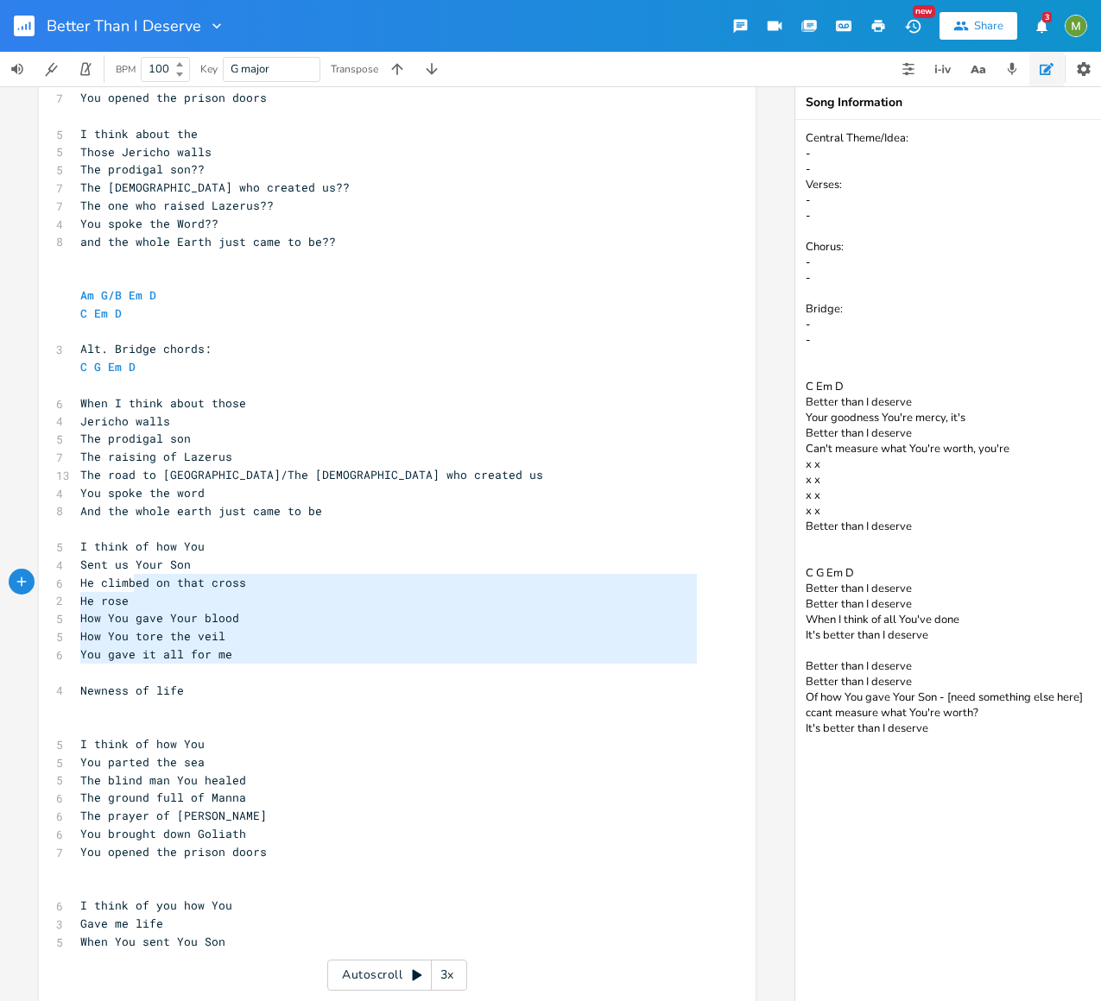
type textarea "I think of how You Sent us Your Son He climbed on that cross He rose How You ga…"
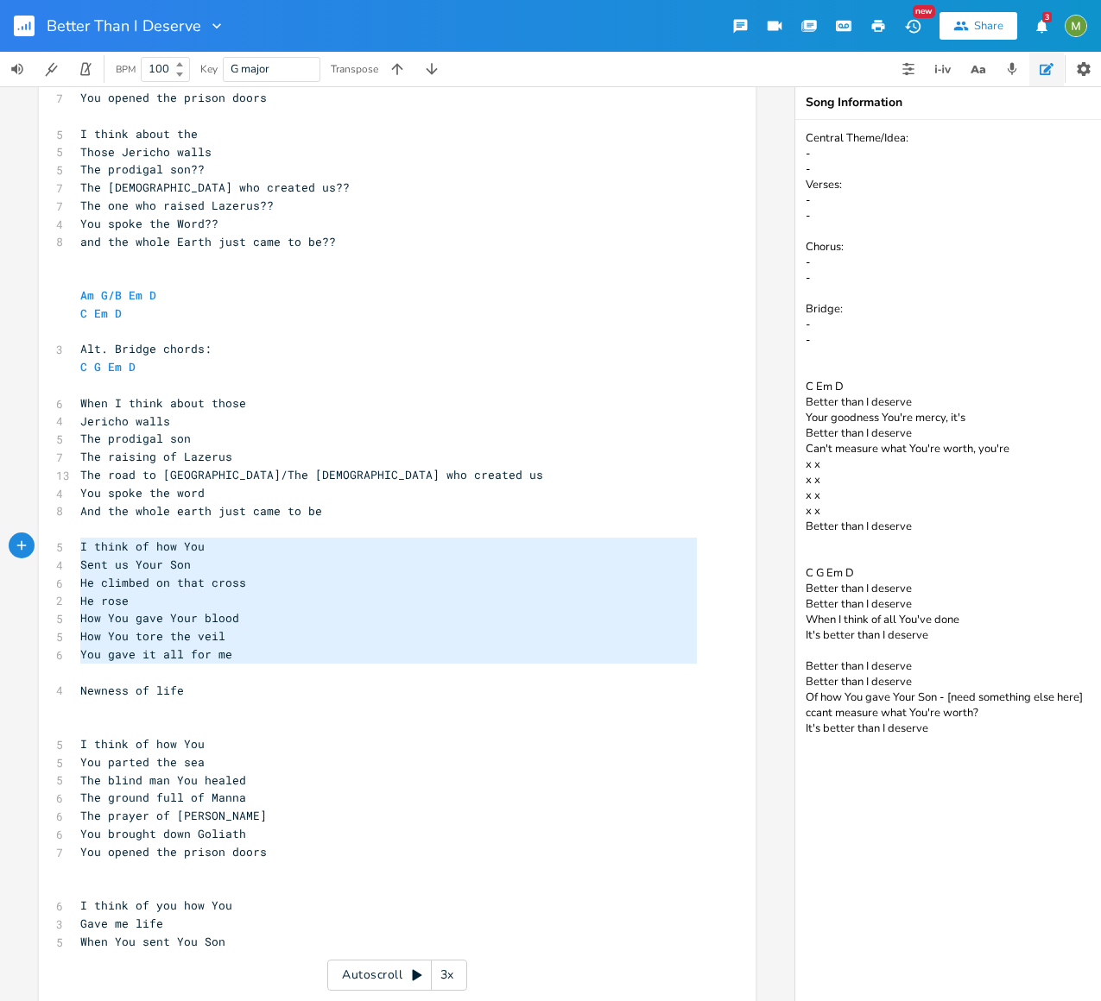
drag, startPoint x: 265, startPoint y: 665, endPoint x: 66, endPoint y: 546, distance: 231.6
click at [66, 546] on div "I think of how You Sent us Your Son He climbed on that cross He rose How You ga…" at bounding box center [397, 202] width 717 height 1653
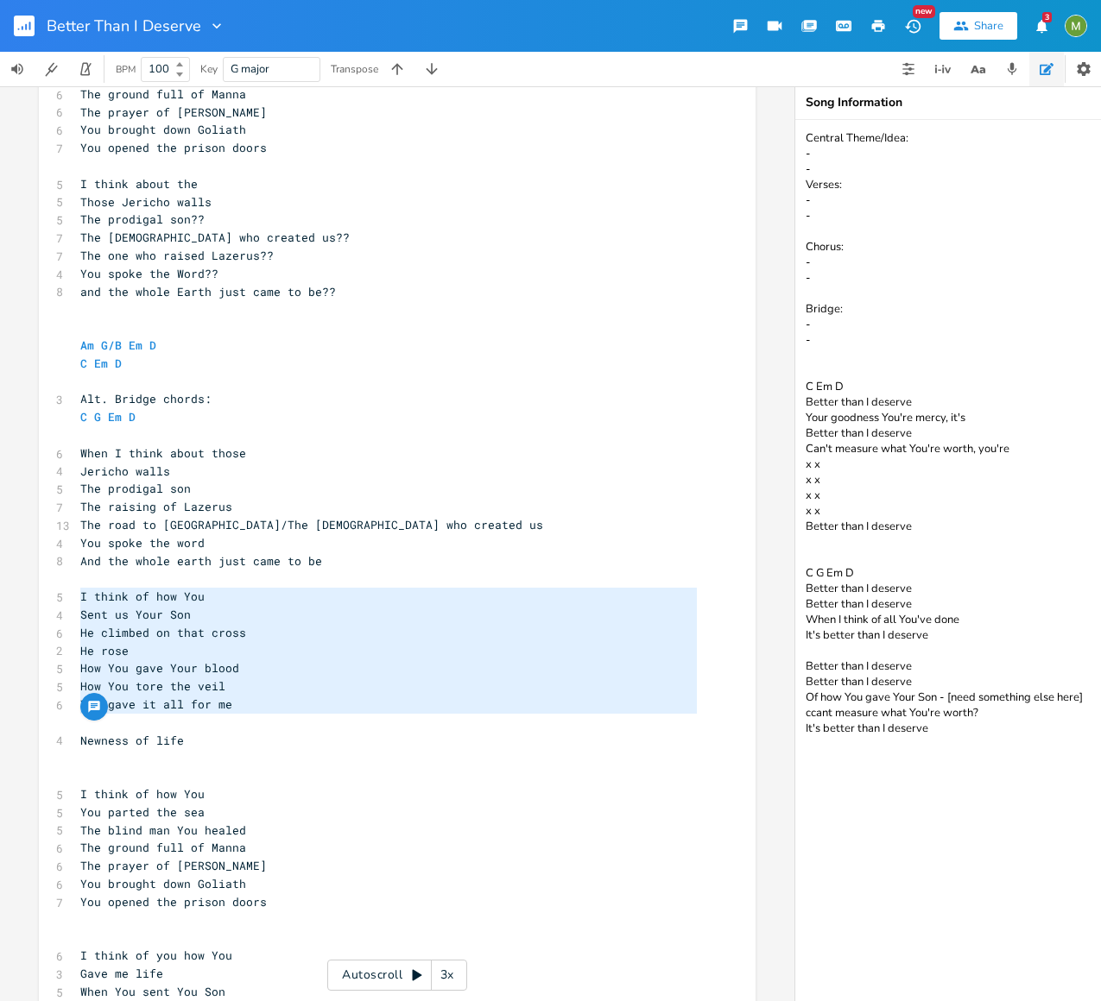
scroll to position [925, 0]
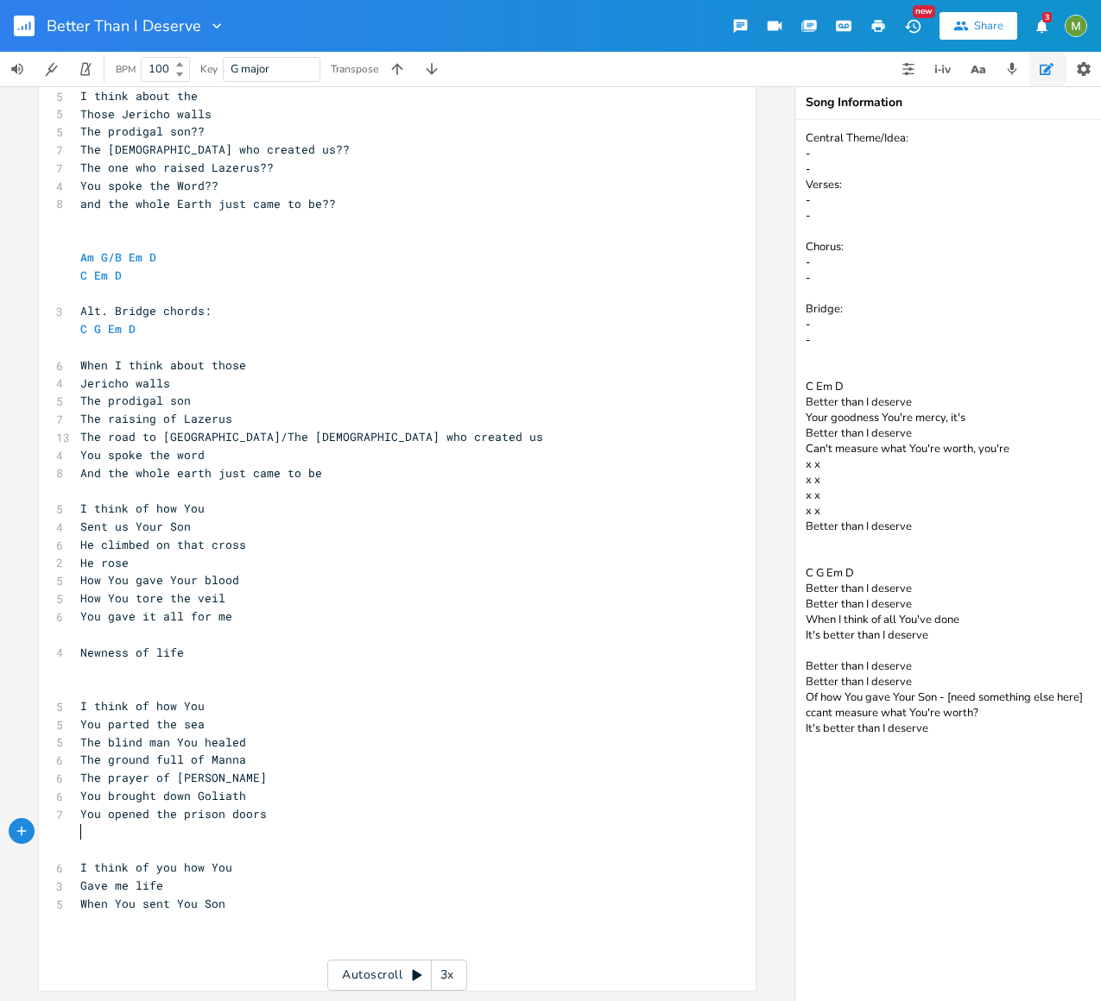
click at [306, 841] on pre "​" at bounding box center [388, 850] width 623 height 18
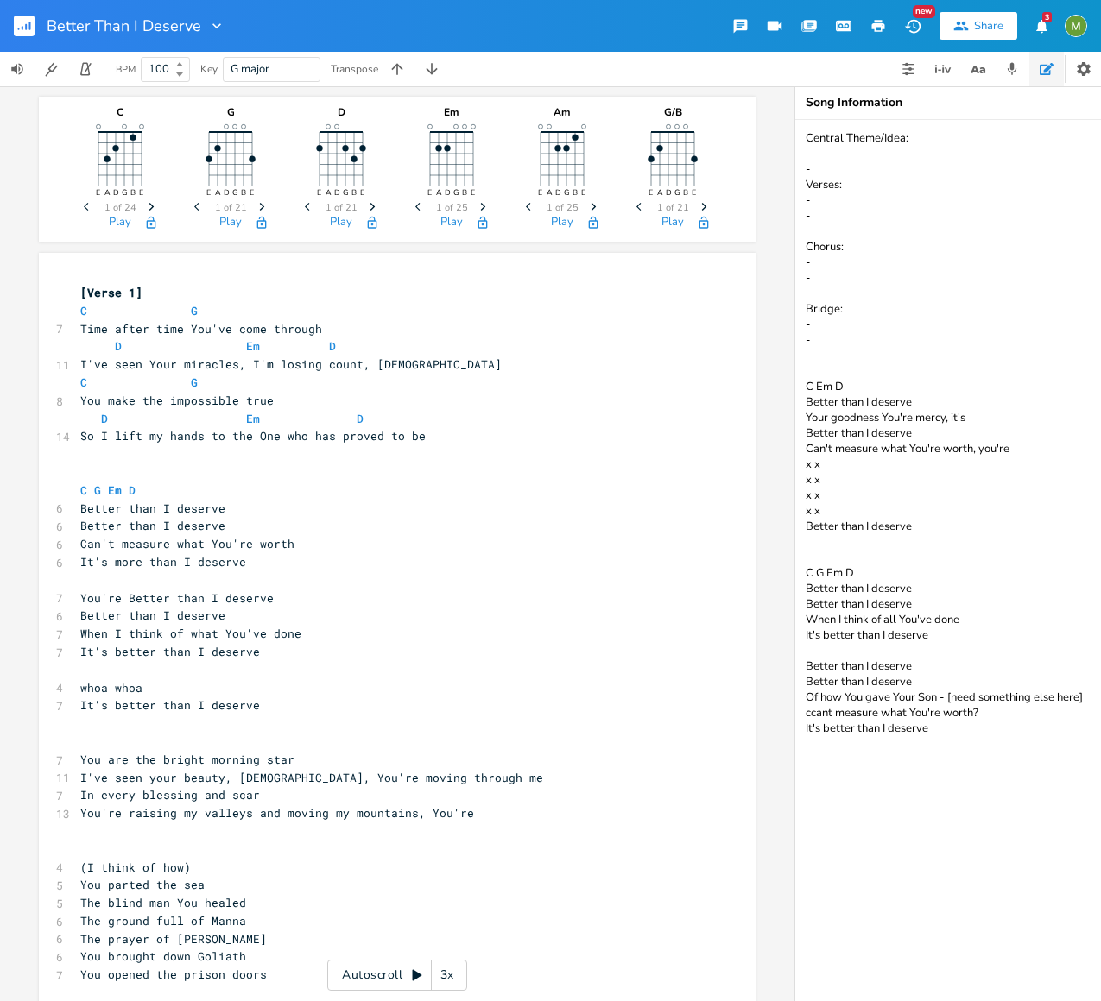
scroll to position [0, 79]
